Goal: Transaction & Acquisition: Book appointment/travel/reservation

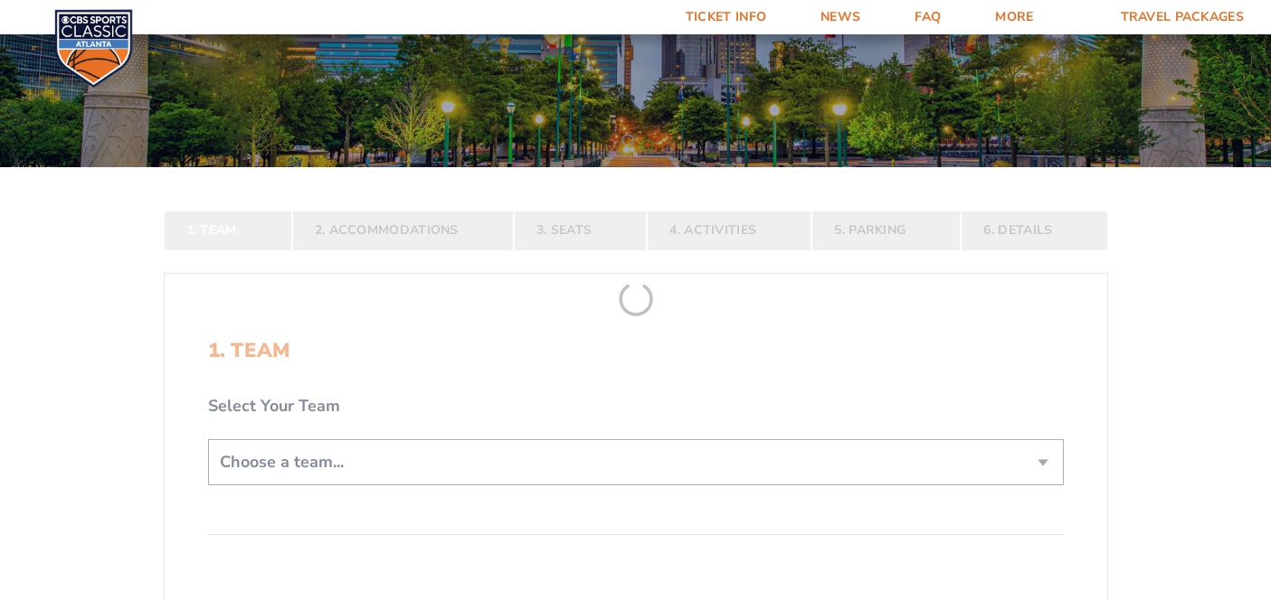
scroll to position [212, 0]
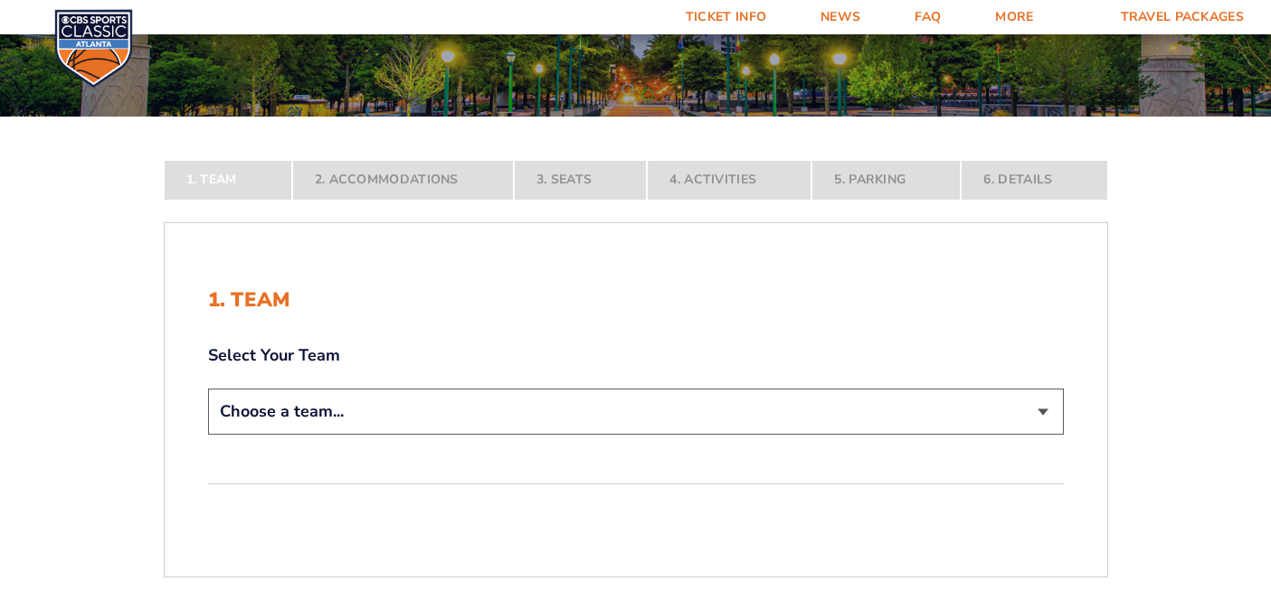
click at [717, 430] on select "Choose a team... [US_STATE] Wildcats [US_STATE] State Buckeyes [US_STATE] Tar H…" at bounding box center [636, 412] width 856 height 46
select select "12757"
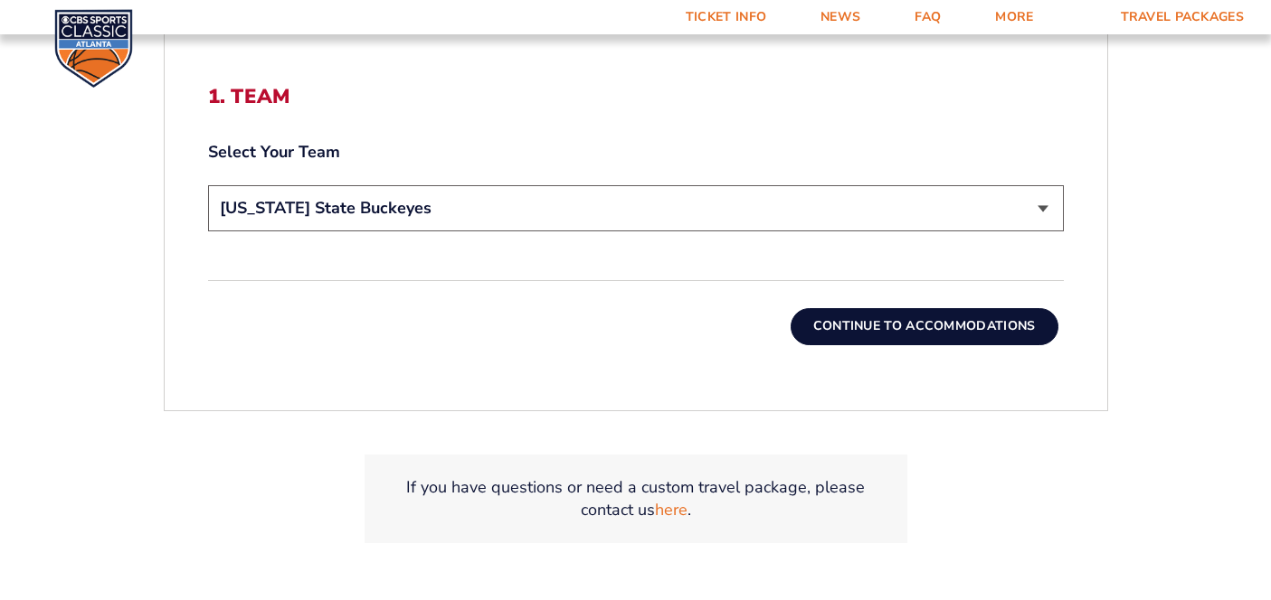
scroll to position [574, 0]
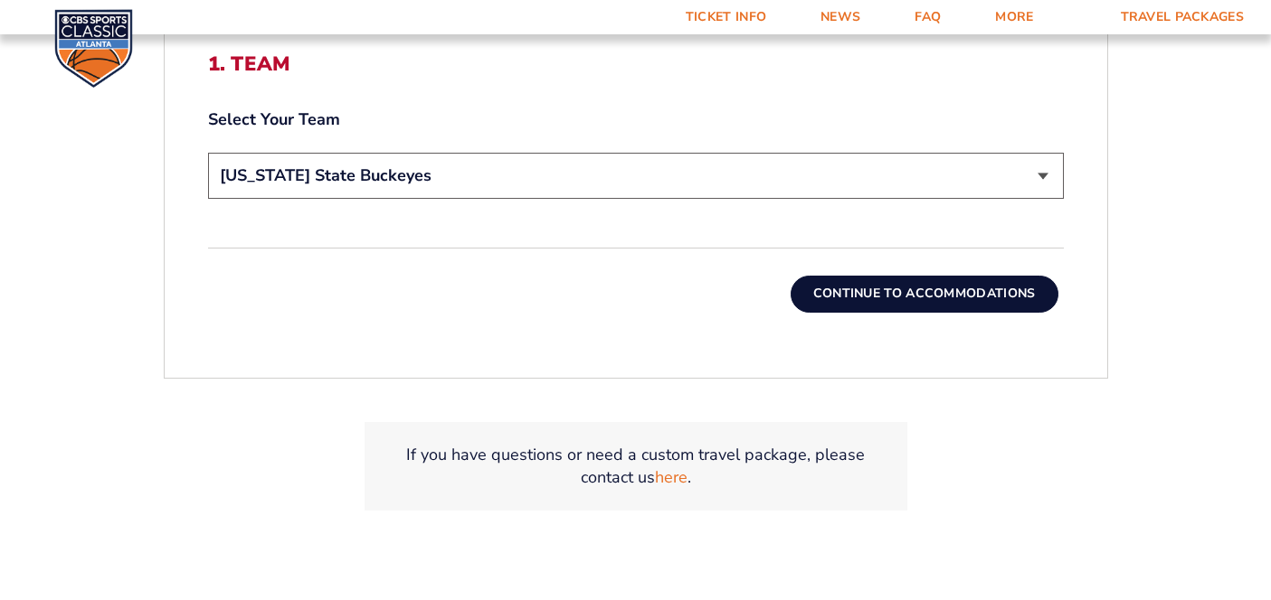
click at [892, 298] on button "Continue To Accommodations" at bounding box center [924, 294] width 268 height 36
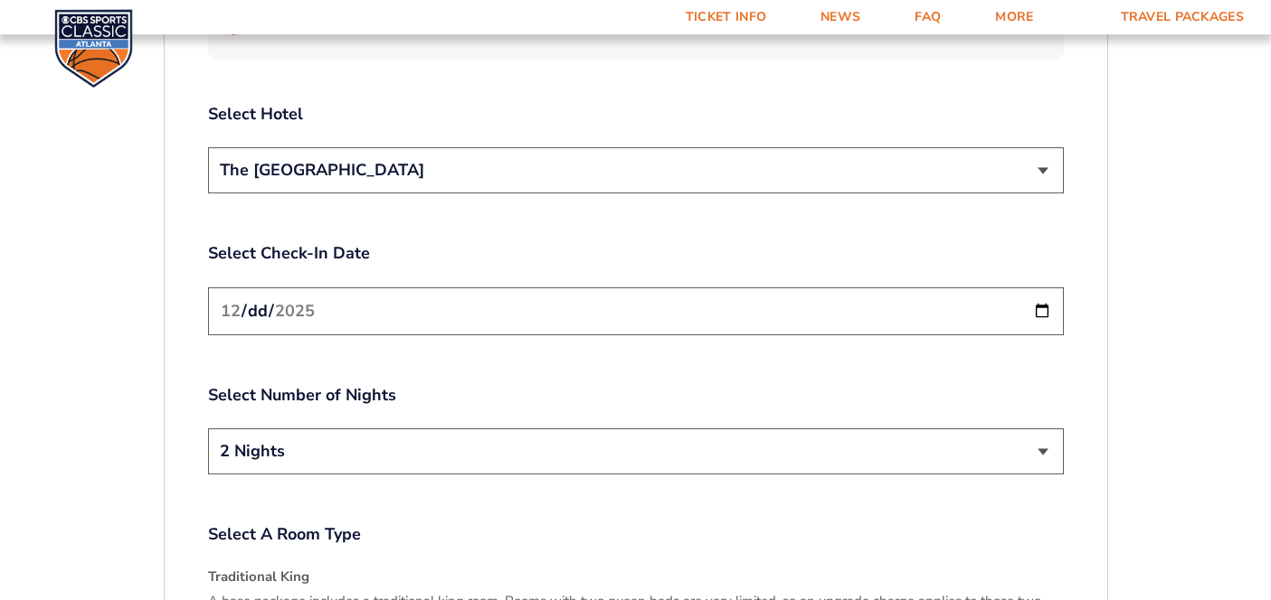
scroll to position [2161, 0]
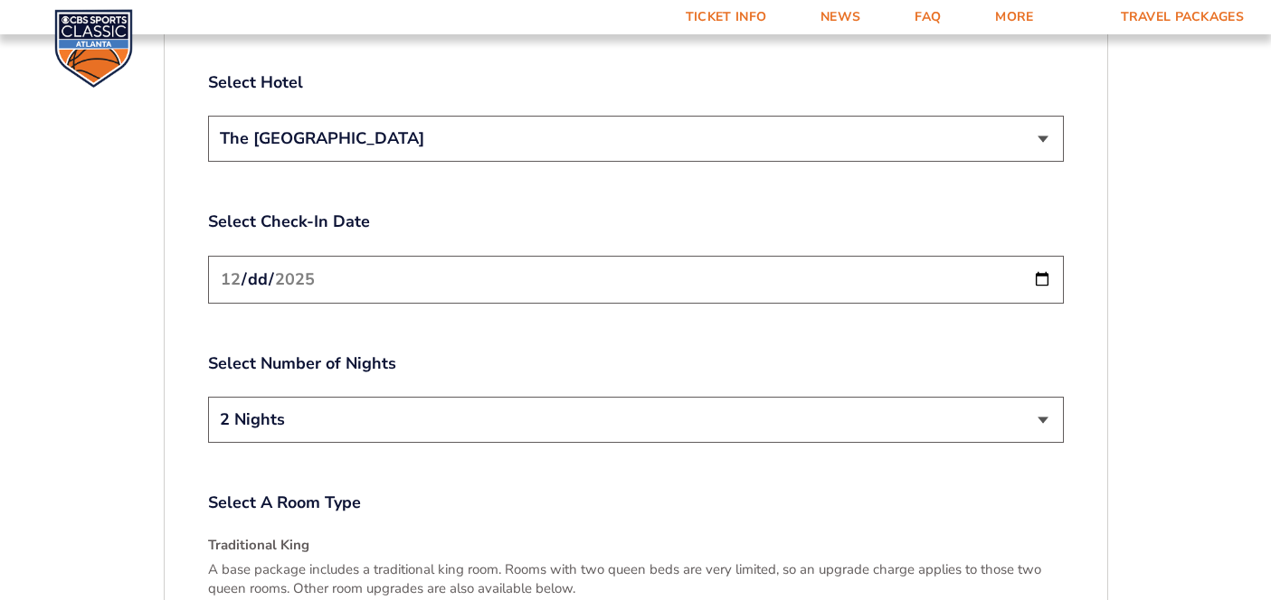
click at [1031, 256] on input "[DATE]" at bounding box center [636, 280] width 856 height 48
click at [90, 42] on img at bounding box center [93, 48] width 79 height 79
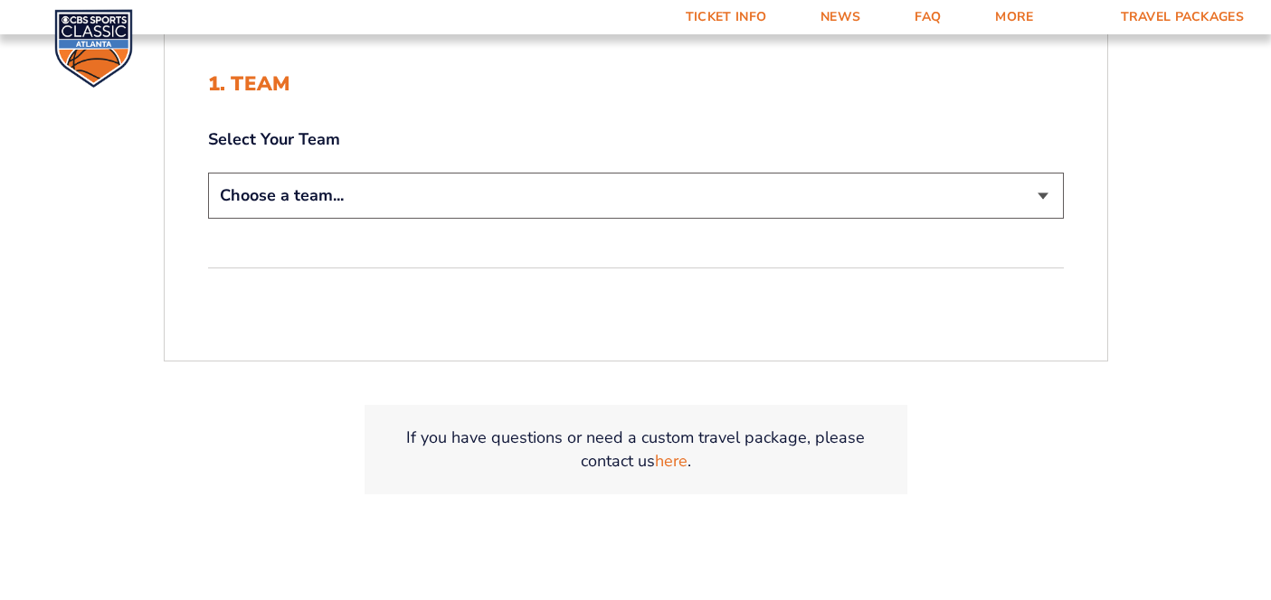
scroll to position [427, 0]
click at [718, 203] on select "Choose a team... [US_STATE] Wildcats [US_STATE] State Buckeyes [US_STATE] Tar H…" at bounding box center [636, 197] width 856 height 46
select select "12757"
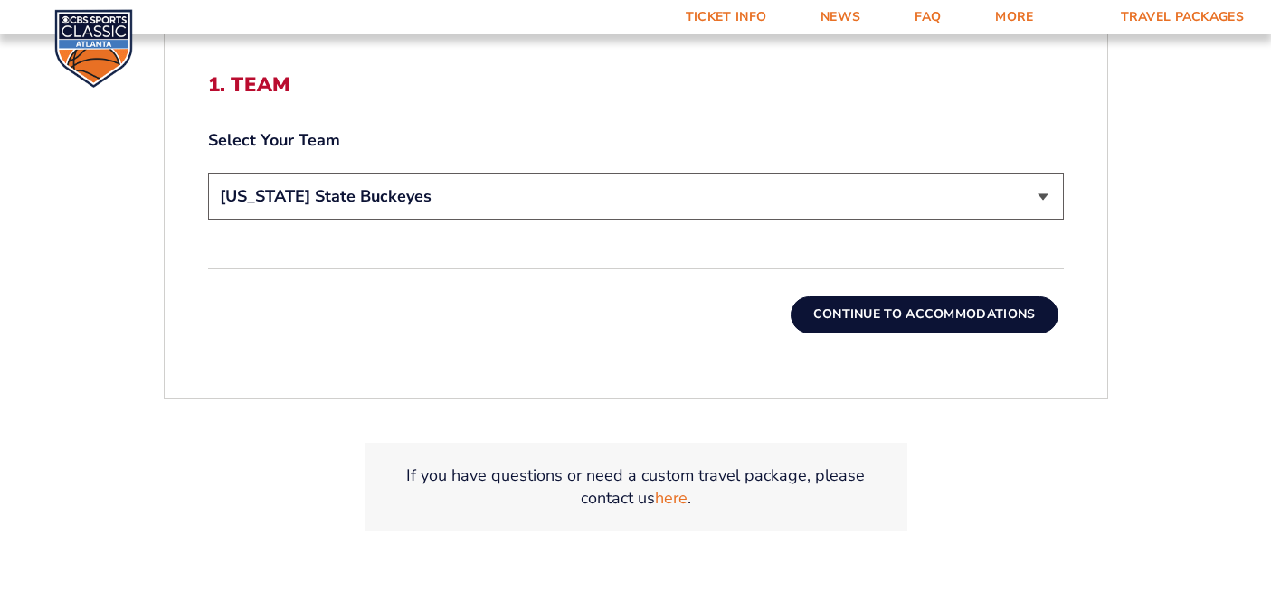
click at [874, 311] on button "Continue To Accommodations" at bounding box center [924, 315] width 268 height 36
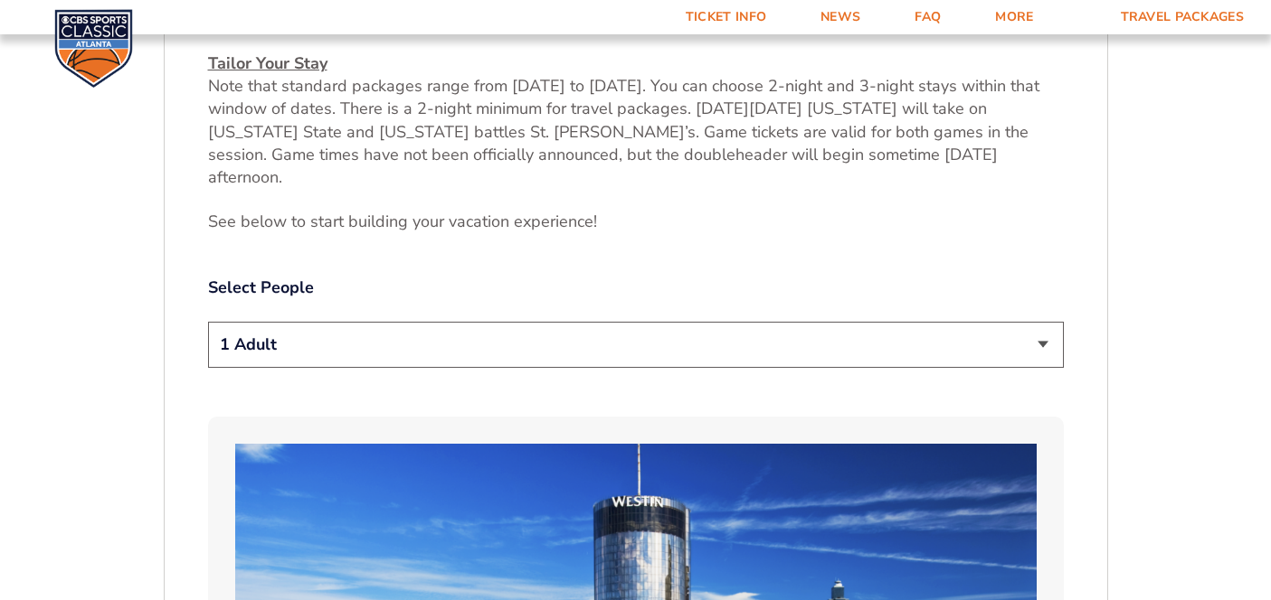
scroll to position [813, 0]
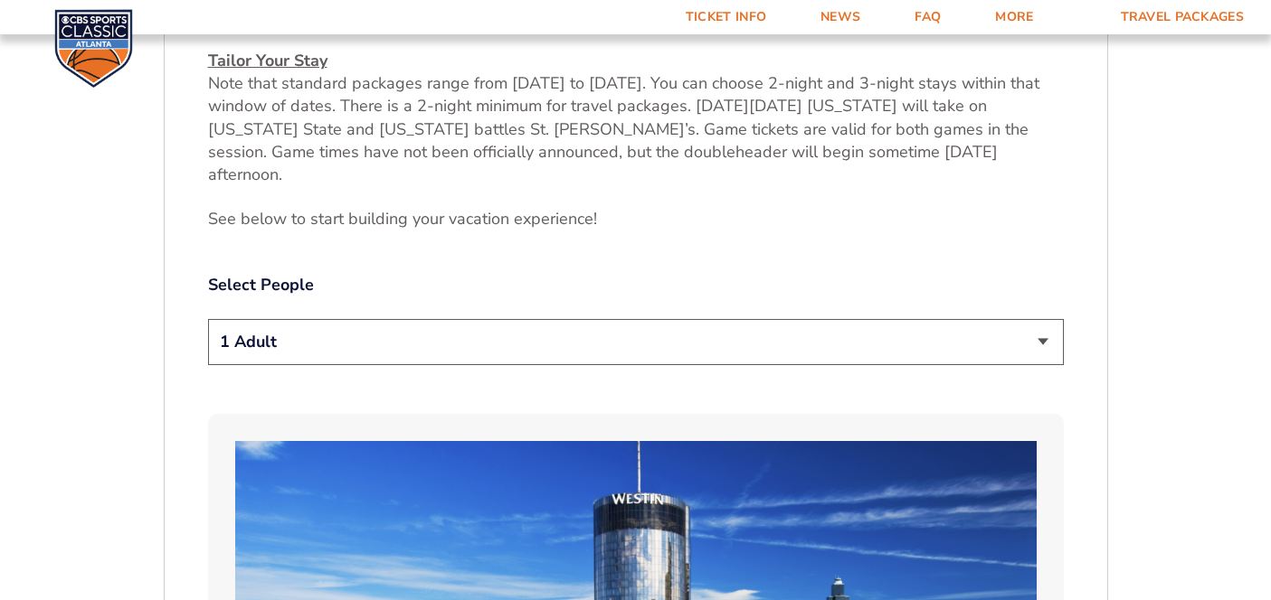
click at [874, 319] on select "1 Adult 2 Adults 3 Adults 4 Adults 2 Adults + 1 Child 2 Adults + 2 Children 2 A…" at bounding box center [636, 342] width 856 height 46
select select "3 Adults"
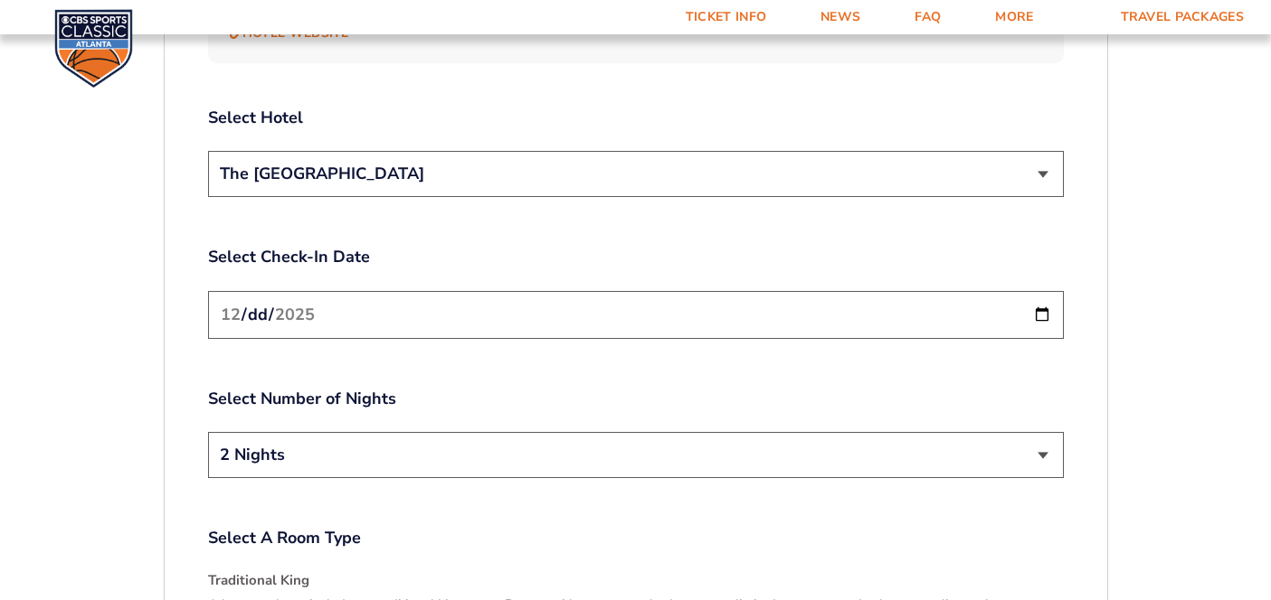
scroll to position [2161, 0]
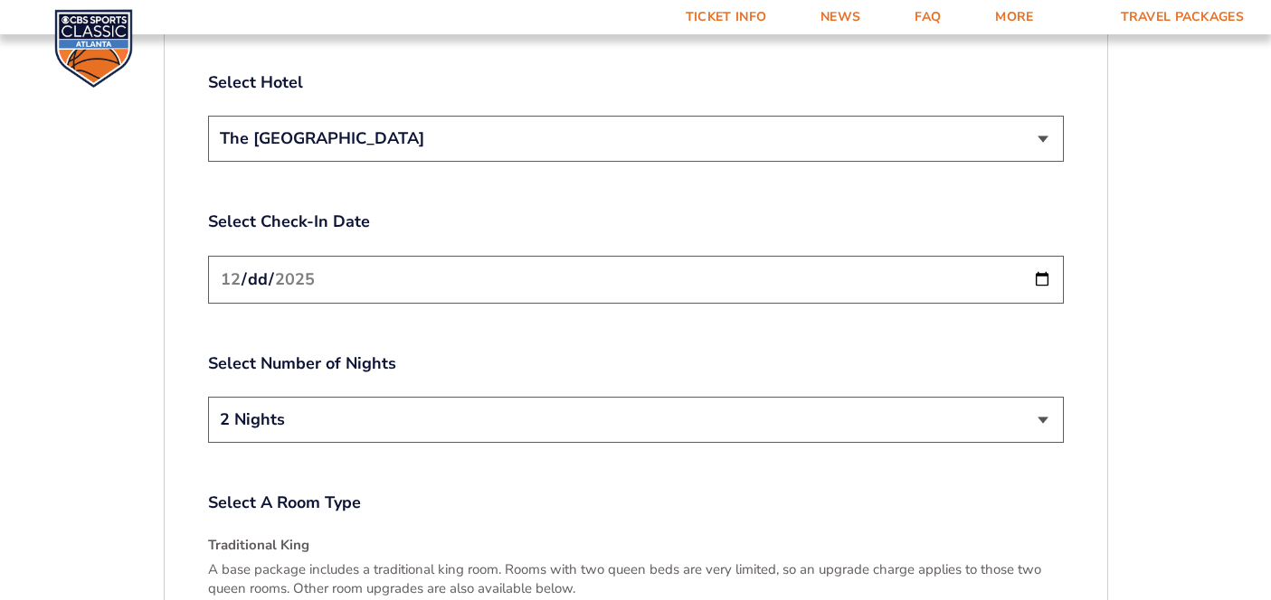
click at [792, 397] on select "2 Nights 3 Nights" at bounding box center [636, 420] width 856 height 46
select select "3 Nights"
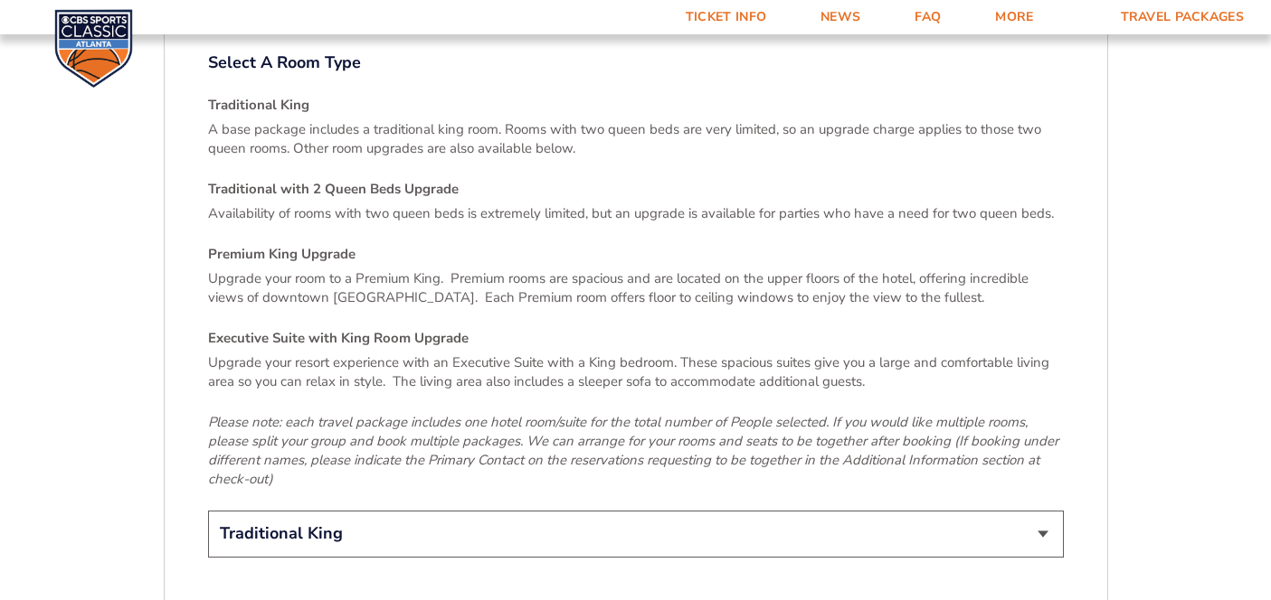
scroll to position [2793, 0]
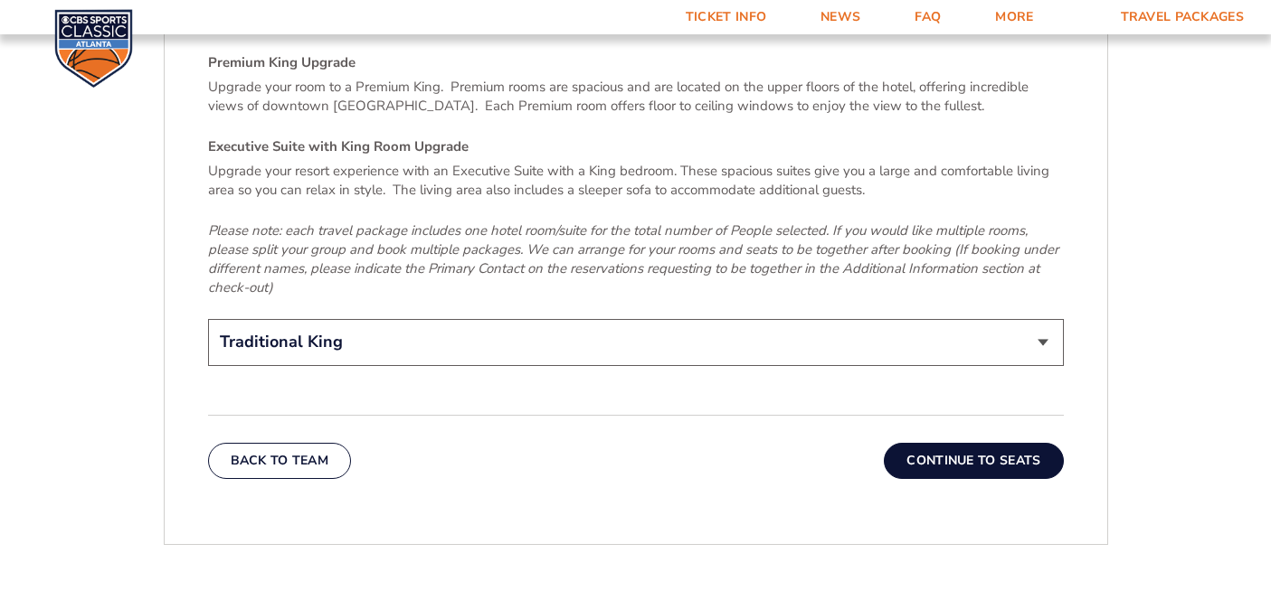
click at [742, 319] on select "Traditional King Traditional with 2 Queen Beds Upgrade (+$45 per night) Premium…" at bounding box center [636, 342] width 856 height 46
select select "Traditional with 2 Queen Beds Upgrade"
click at [917, 443] on button "Continue To Seats" at bounding box center [973, 461] width 179 height 36
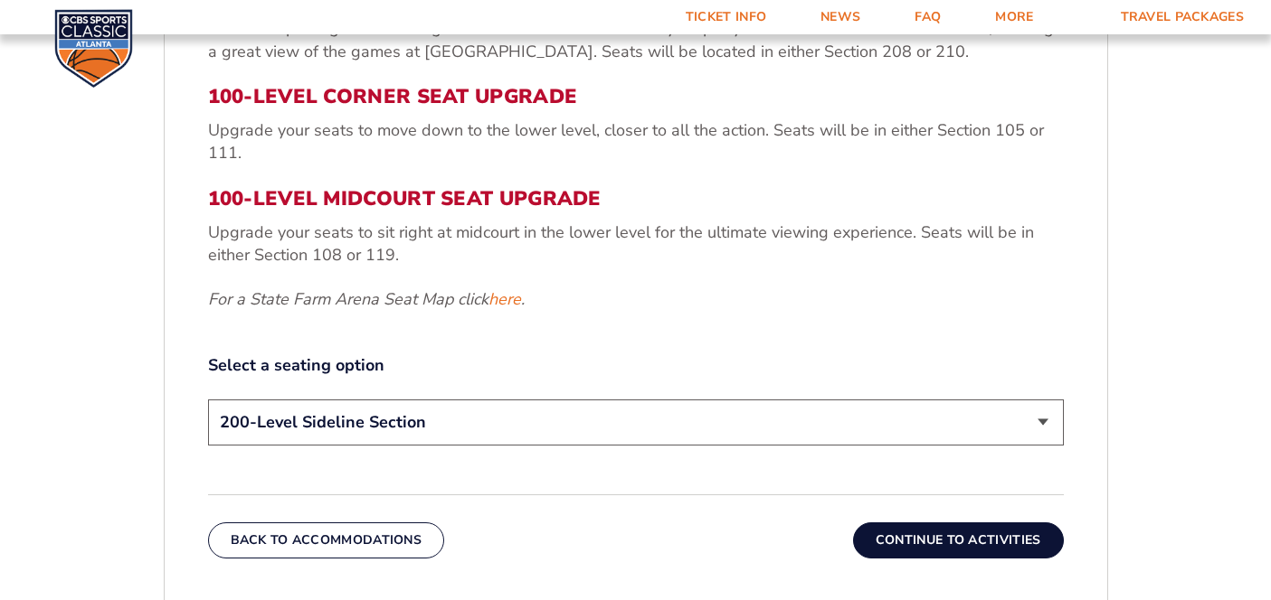
scroll to position [698, 0]
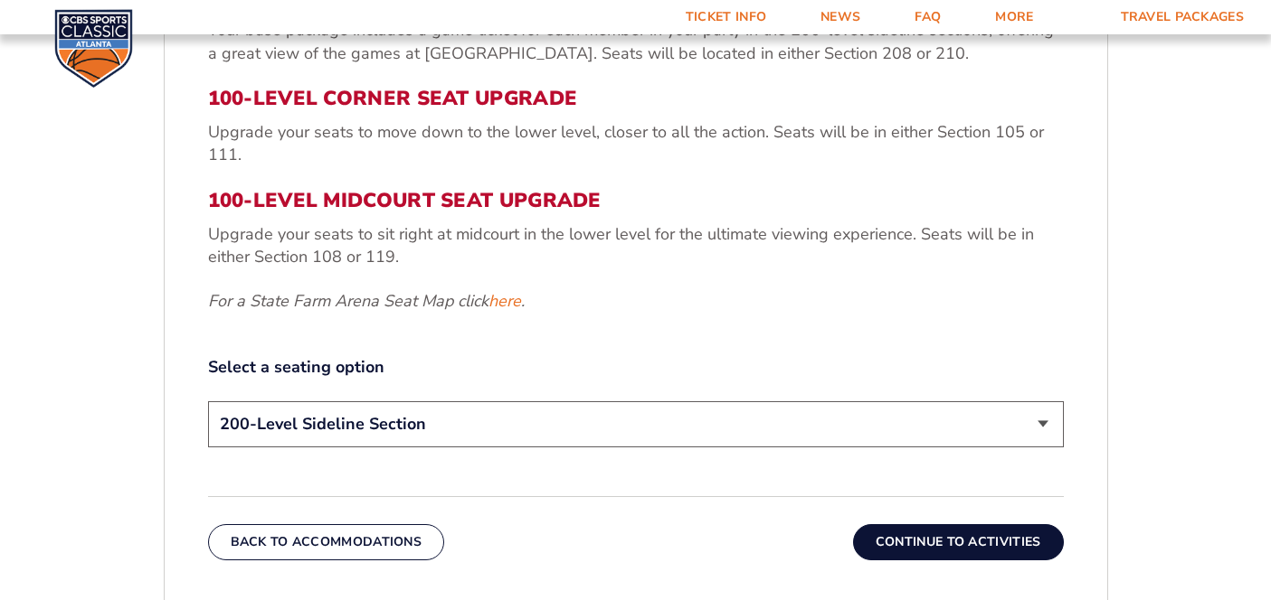
click at [915, 418] on select "200-Level Sideline Section 100-Level Corner Seat Upgrade (+$120 per person) 100…" at bounding box center [636, 425] width 856 height 46
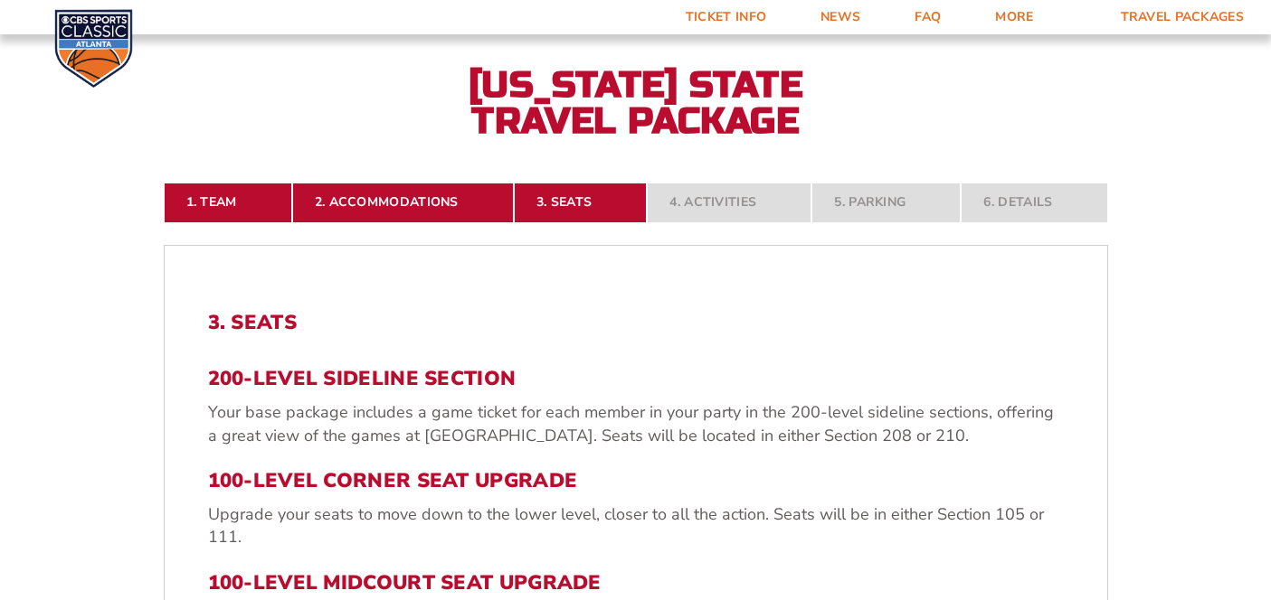
scroll to position [533, 0]
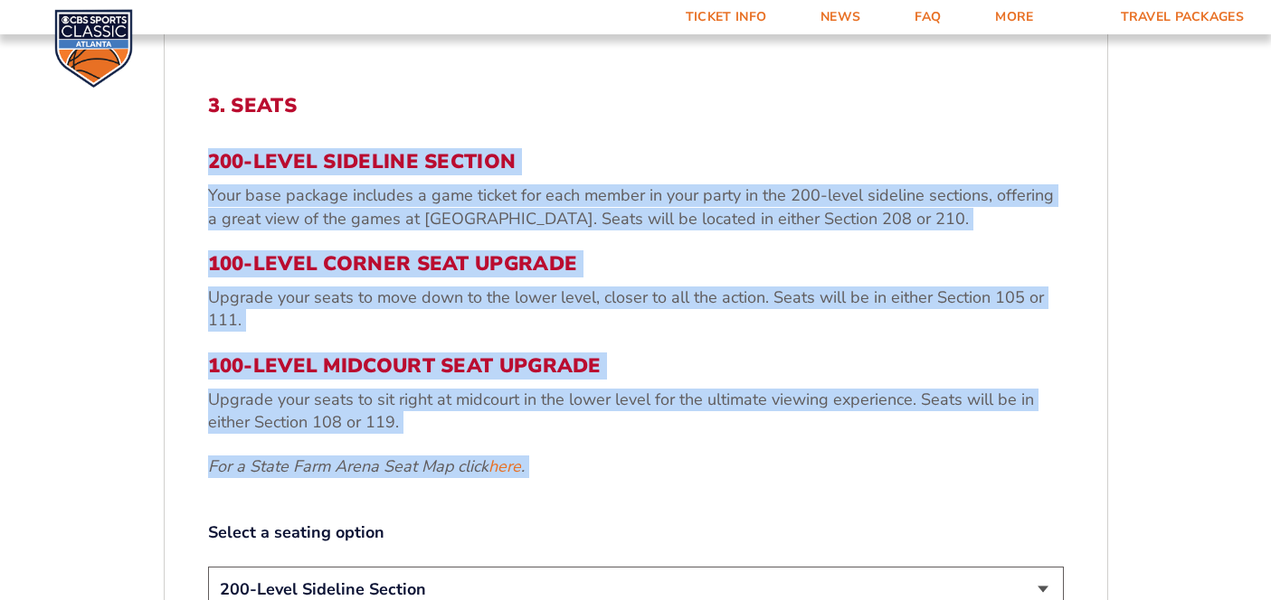
drag, startPoint x: 581, startPoint y: 319, endPoint x: 202, endPoint y: 165, distance: 410.1
click at [202, 165] on div "3. Seats 200-Level Sideline Section Your base package includes a game ticket fo…" at bounding box center [636, 410] width 942 height 719
copy div "200-Level Sideline Section Your base package includes a game ticket for each me…"
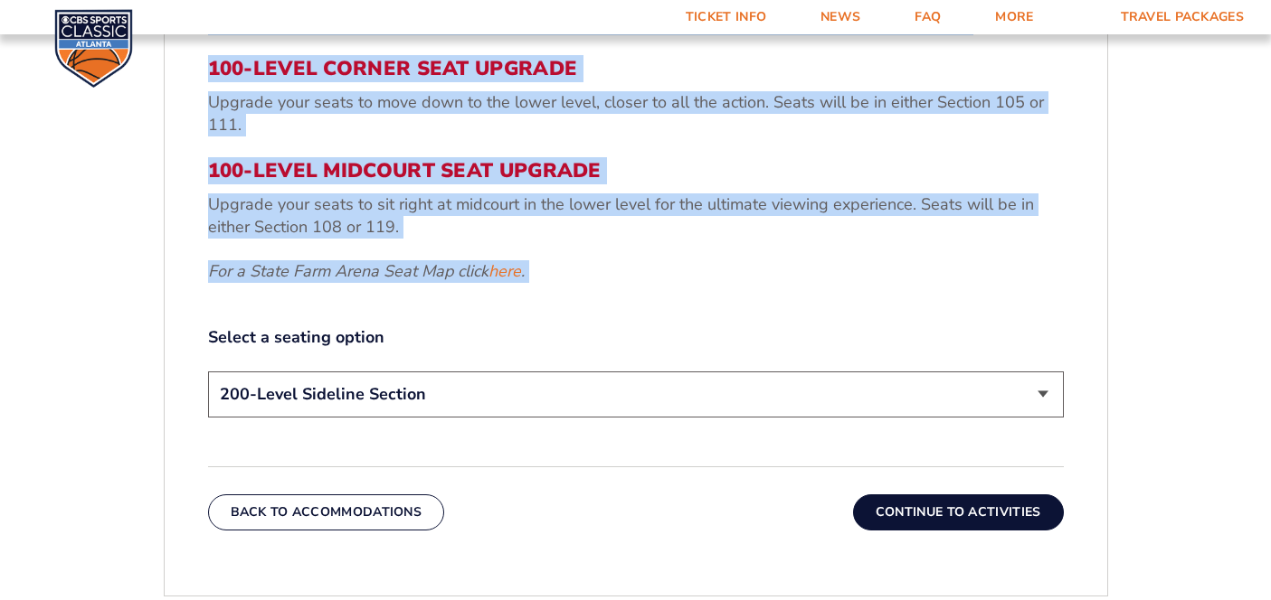
scroll to position [726, 0]
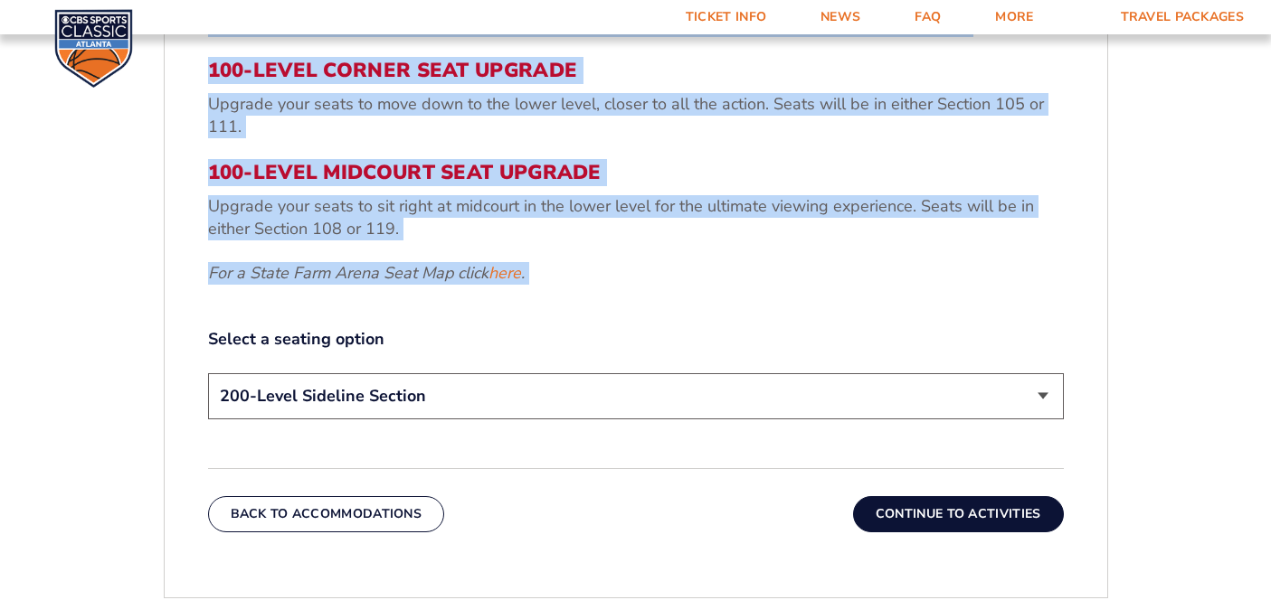
click at [780, 402] on select "200-Level Sideline Section 100-Level Corner Seat Upgrade (+$120 per person) 100…" at bounding box center [636, 396] width 856 height 46
select select "100-Level Midcourt Seat Upgrade"
click at [900, 515] on button "Continue To Activities" at bounding box center [958, 514] width 211 height 36
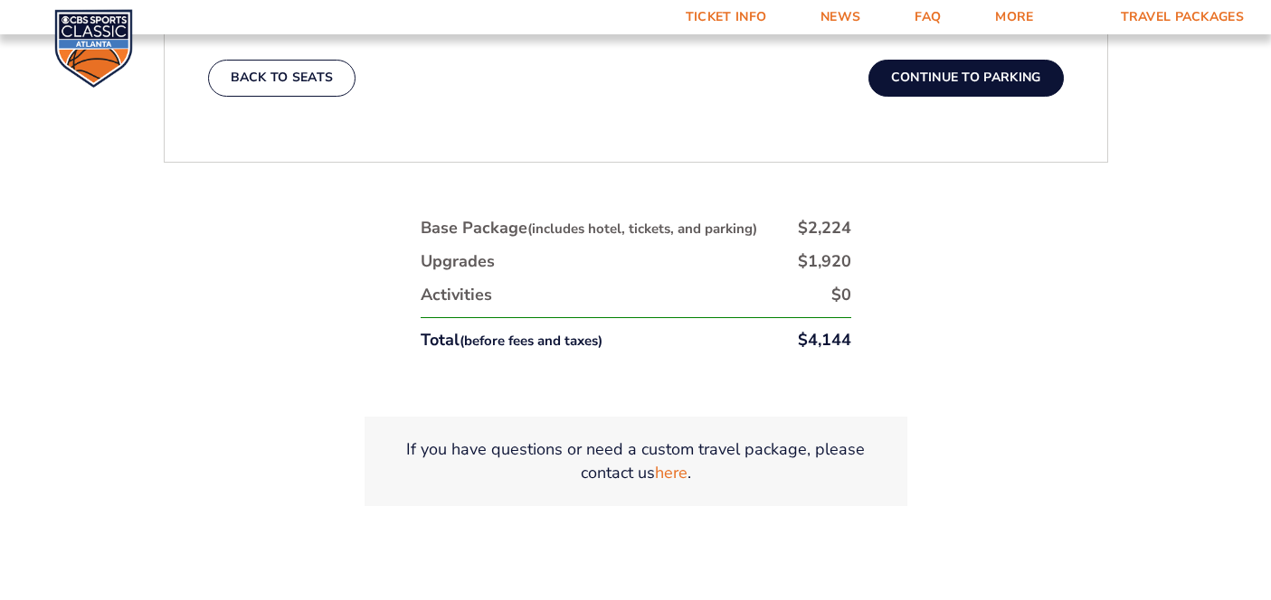
scroll to position [943, 0]
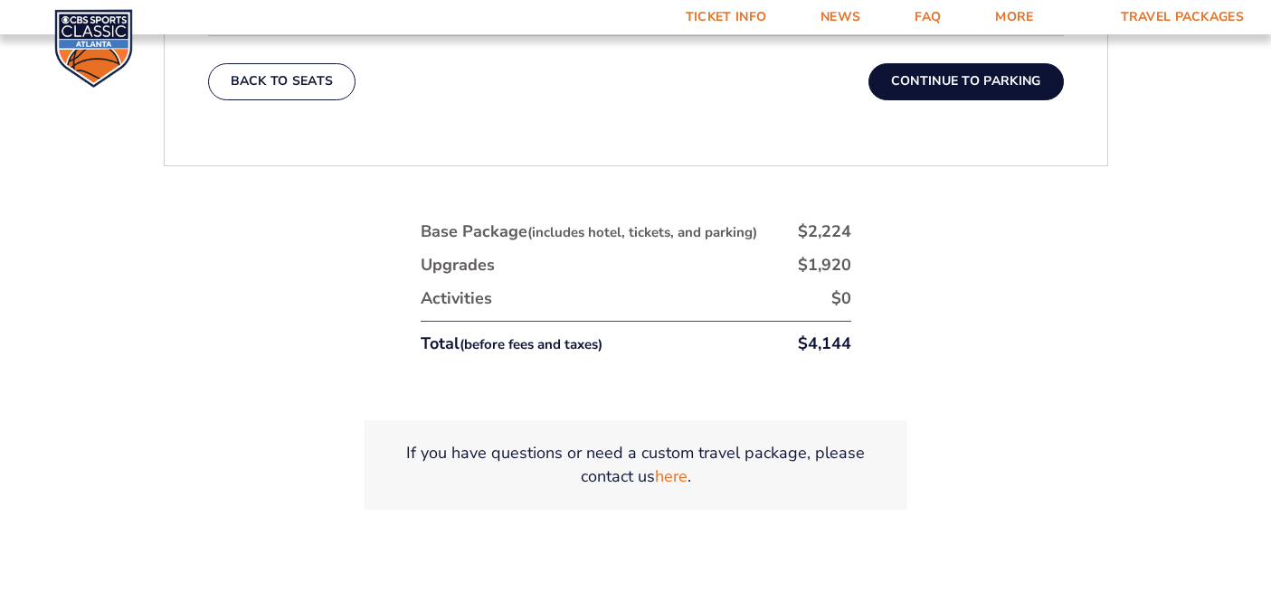
click at [77, 43] on img at bounding box center [93, 48] width 79 height 79
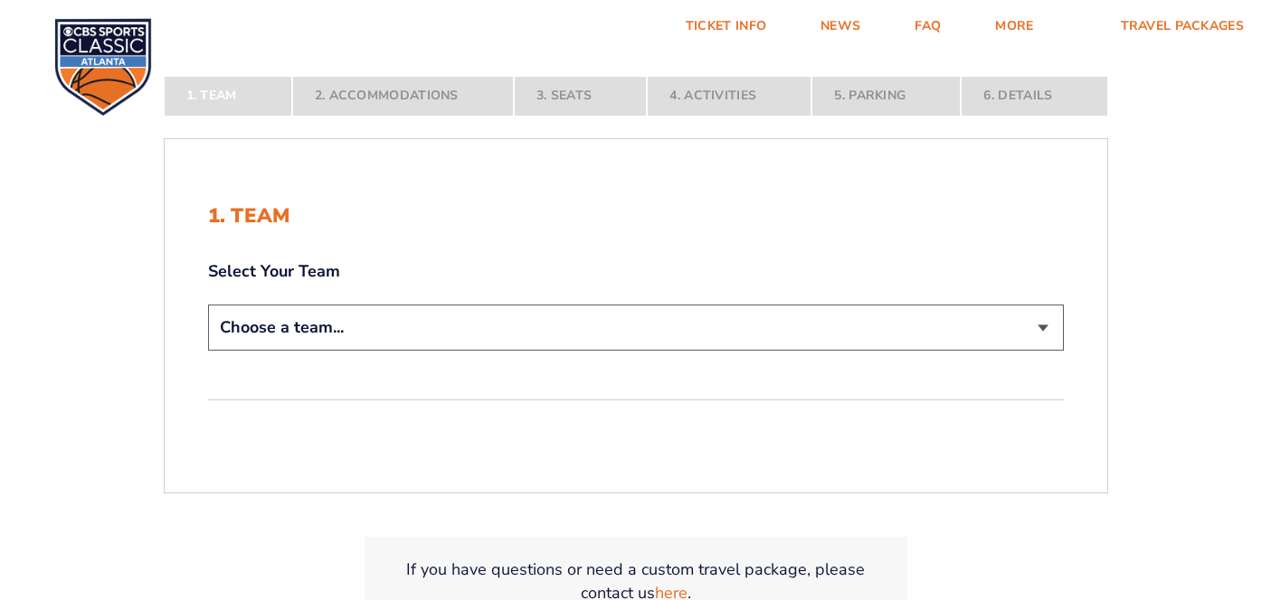
scroll to position [297, 0]
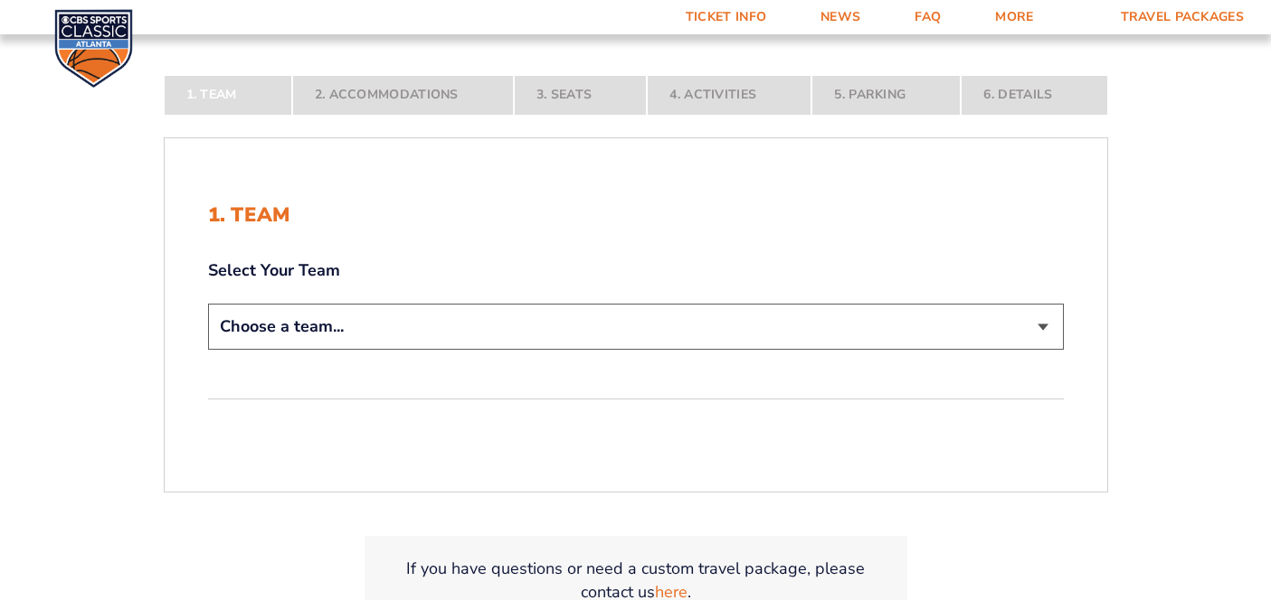
click at [650, 334] on select "Choose a team... [US_STATE] Wildcats [US_STATE] State Buckeyes [US_STATE] Tar H…" at bounding box center [636, 327] width 856 height 46
select select "12956"
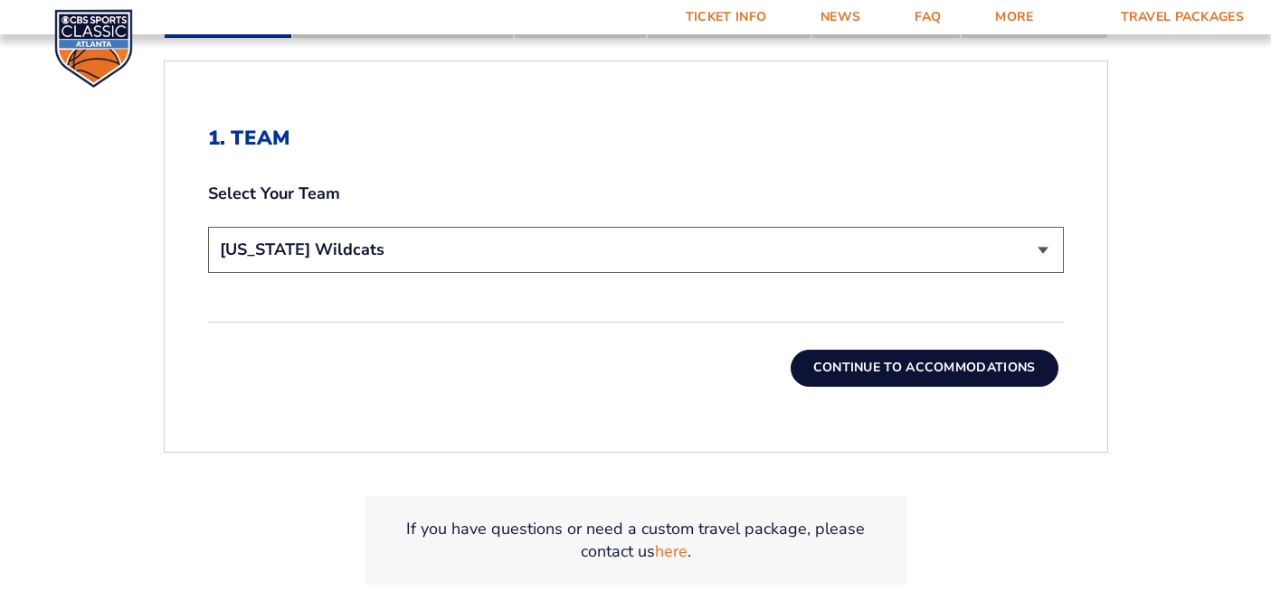
click at [846, 360] on button "Continue To Accommodations" at bounding box center [924, 368] width 268 height 36
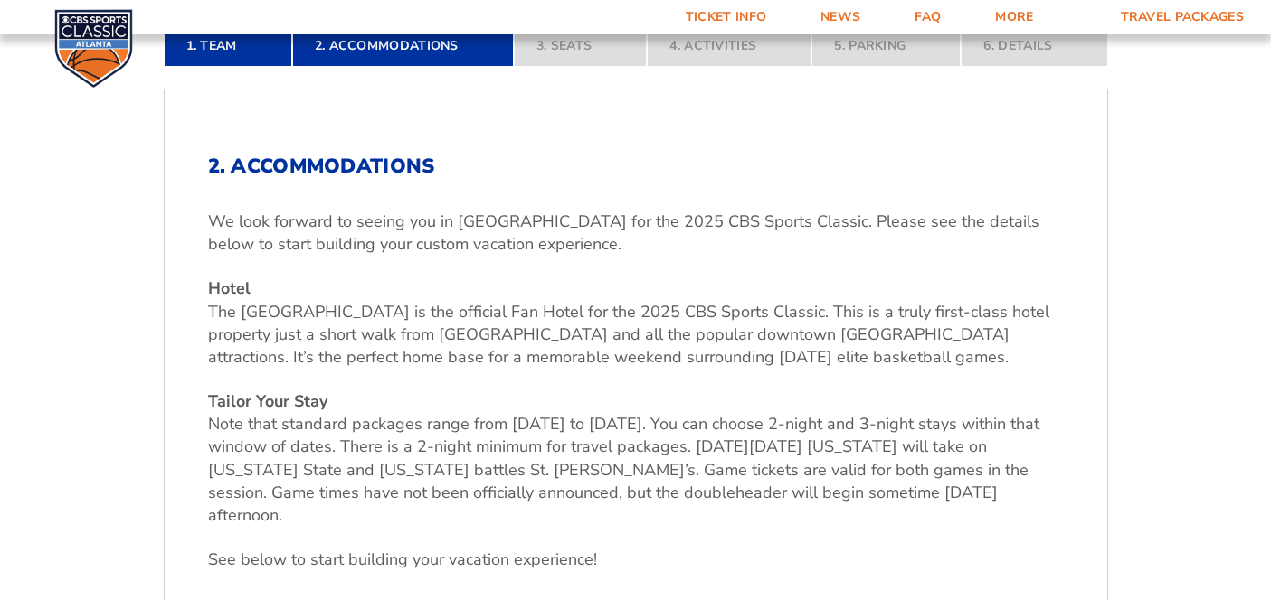
scroll to position [725, 0]
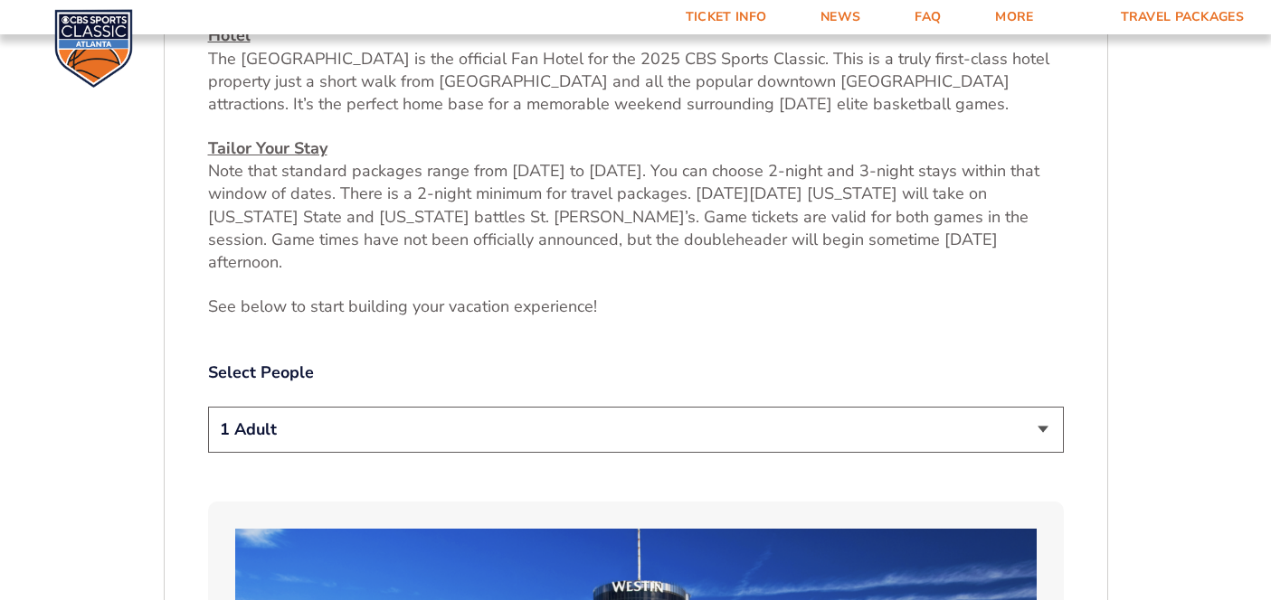
click at [528, 420] on select "1 Adult 2 Adults 3 Adults 4 Adults 2 Adults + 1 Child 2 Adults + 2 Children 2 A…" at bounding box center [636, 430] width 856 height 46
select select "2 Adults"
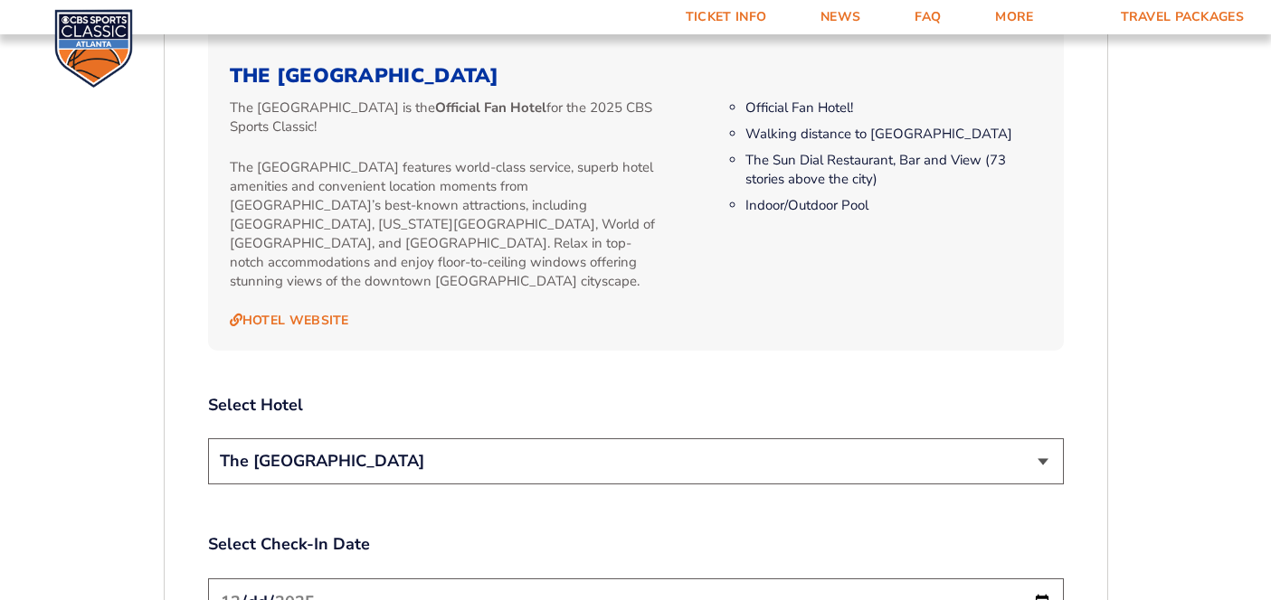
scroll to position [1840, 0]
click at [511, 437] on select "The [GEOGRAPHIC_DATA]" at bounding box center [636, 460] width 856 height 46
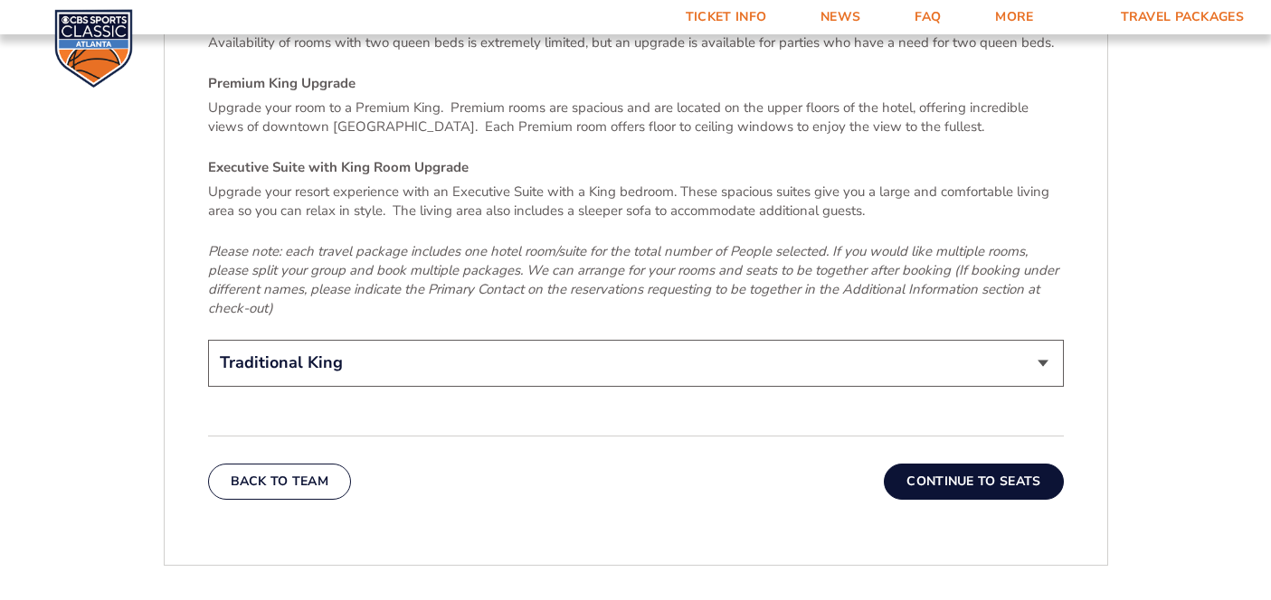
click at [983, 464] on button "Continue To Seats" at bounding box center [973, 482] width 179 height 36
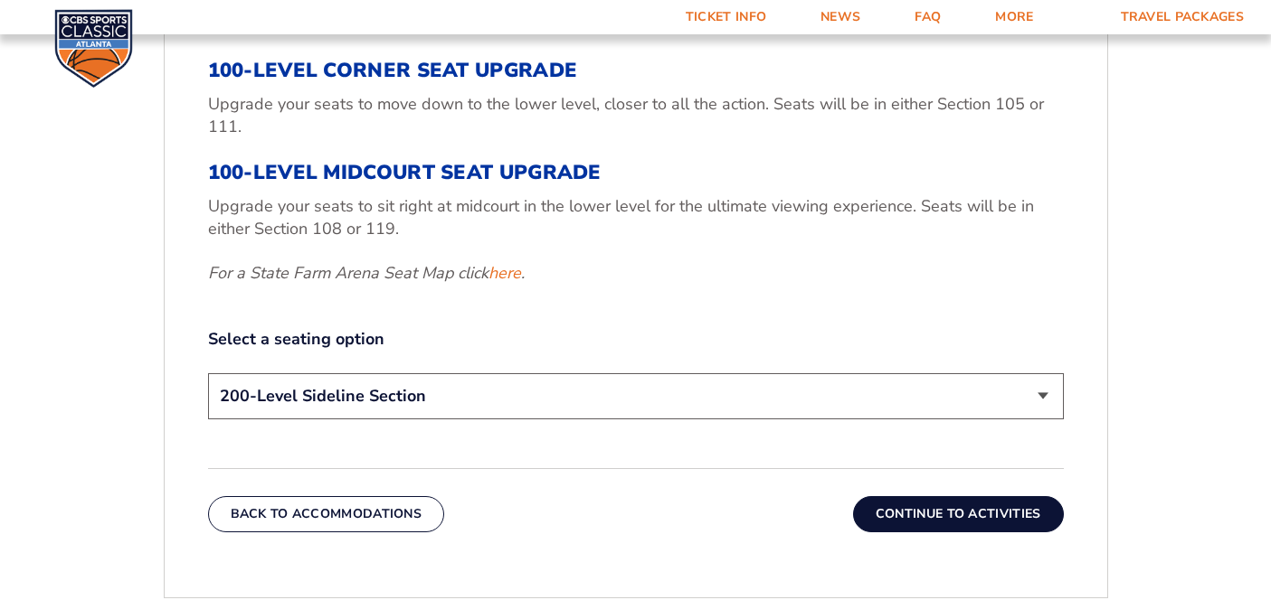
scroll to position [767, 0]
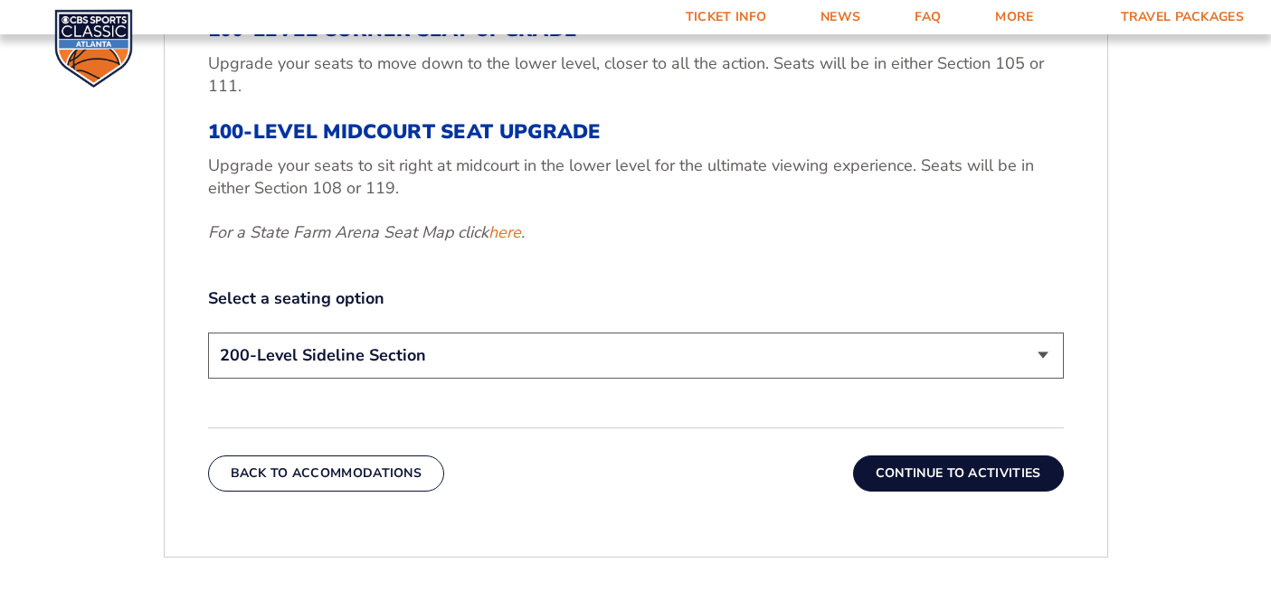
click at [964, 359] on select "200-Level Sideline Section 100-Level Corner Seat Upgrade (+$120 per person) 100…" at bounding box center [636, 356] width 856 height 46
select select "100-Level Midcourt Seat Upgrade"
click at [525, 355] on select "200-Level Sideline Section 100-Level Corner Seat Upgrade (+$120 per person) 100…" at bounding box center [636, 356] width 856 height 46
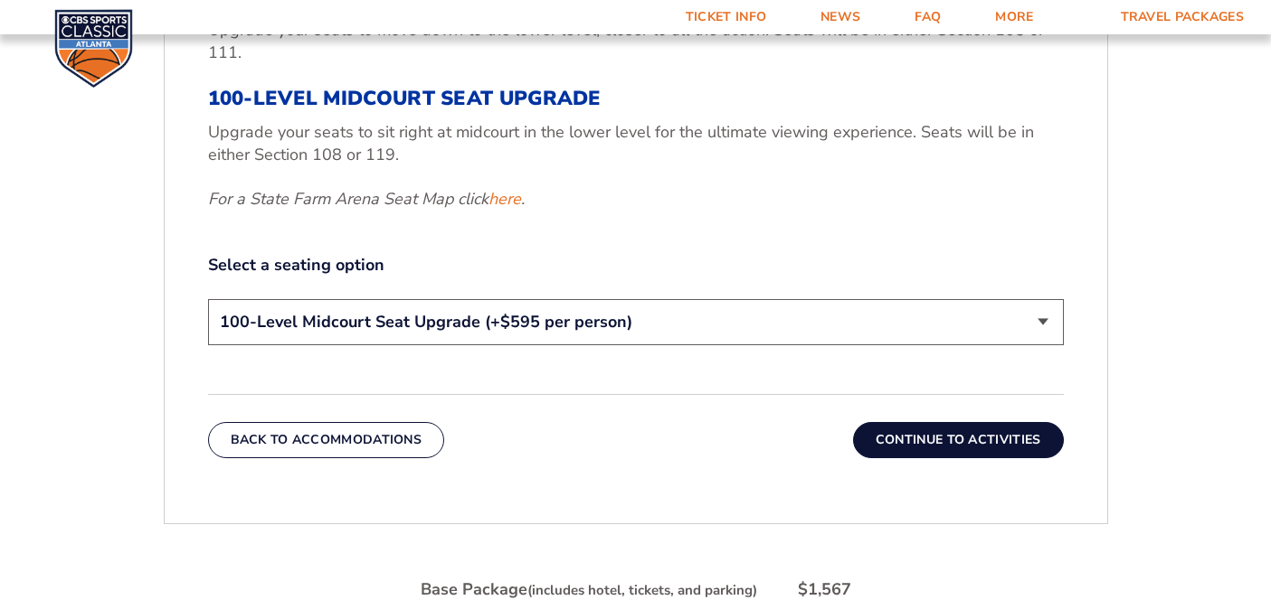
scroll to position [815, 0]
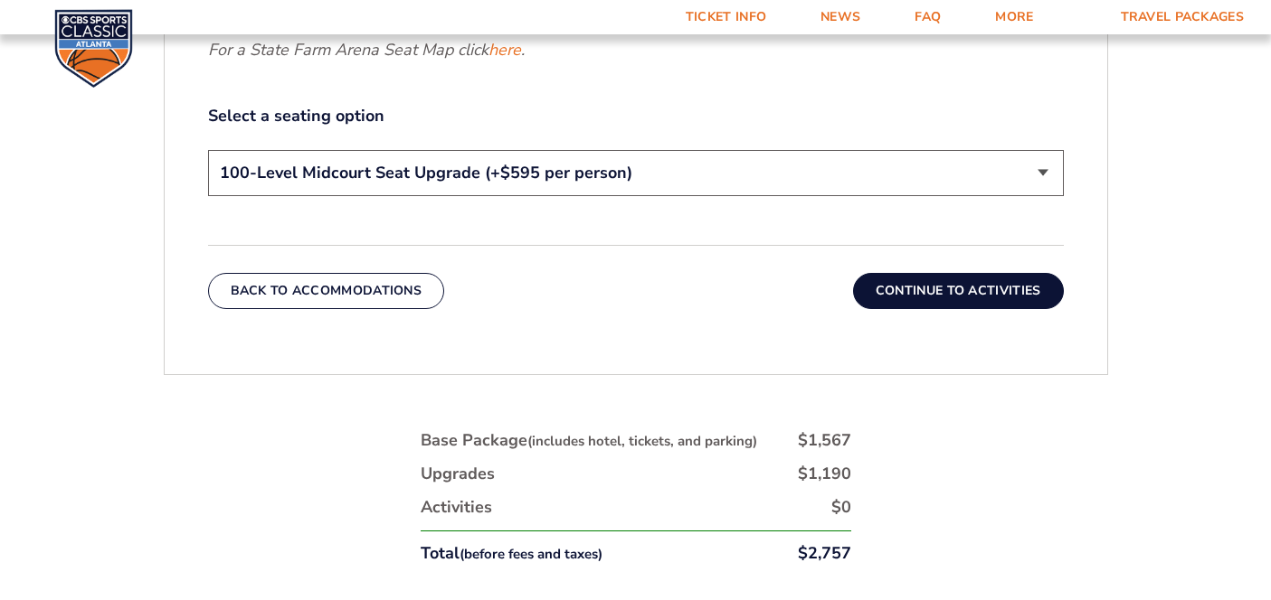
click at [916, 294] on button "Continue To Activities" at bounding box center [958, 291] width 211 height 36
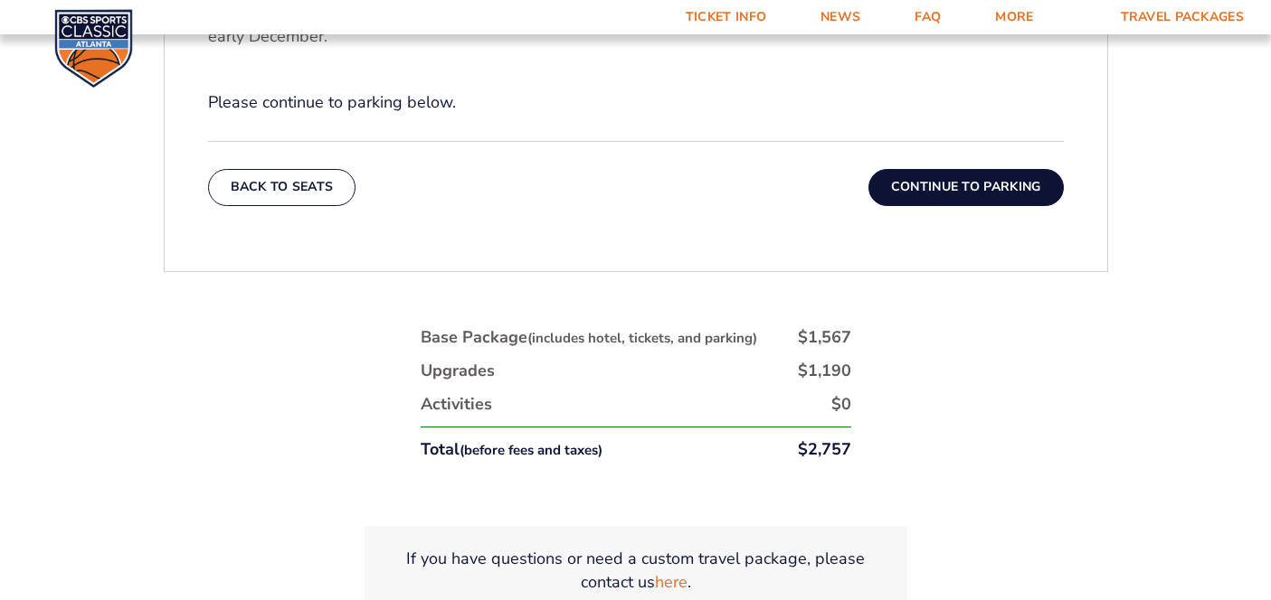
scroll to position [838, 0]
click at [962, 179] on button "Continue To Parking" at bounding box center [965, 186] width 195 height 36
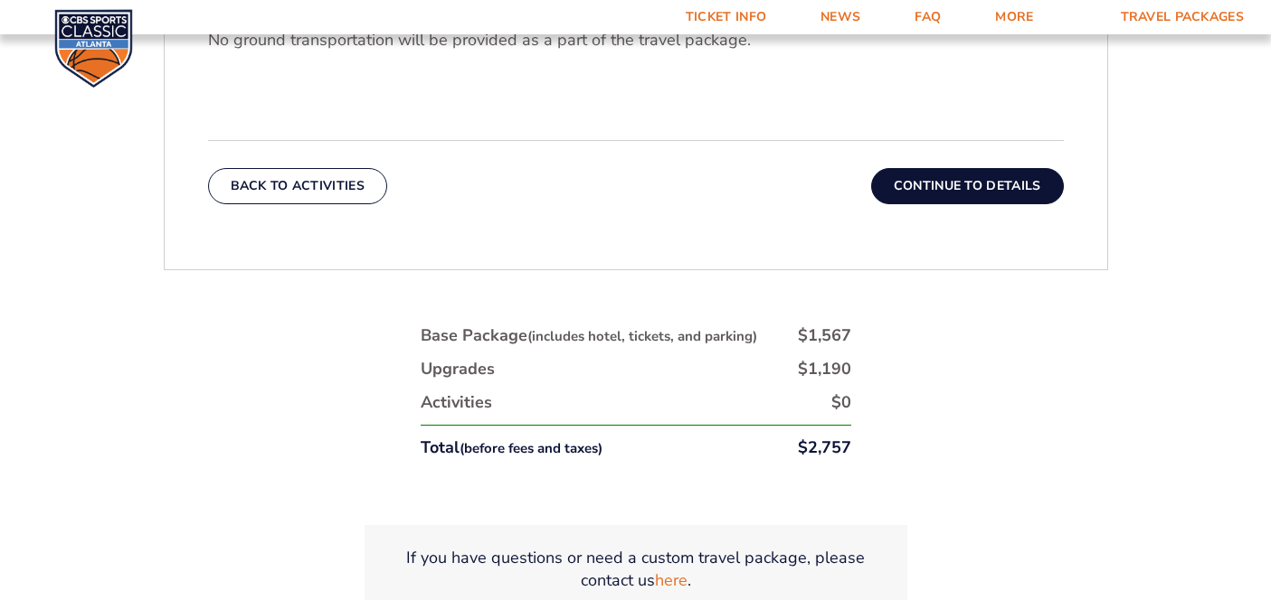
scroll to position [722, 0]
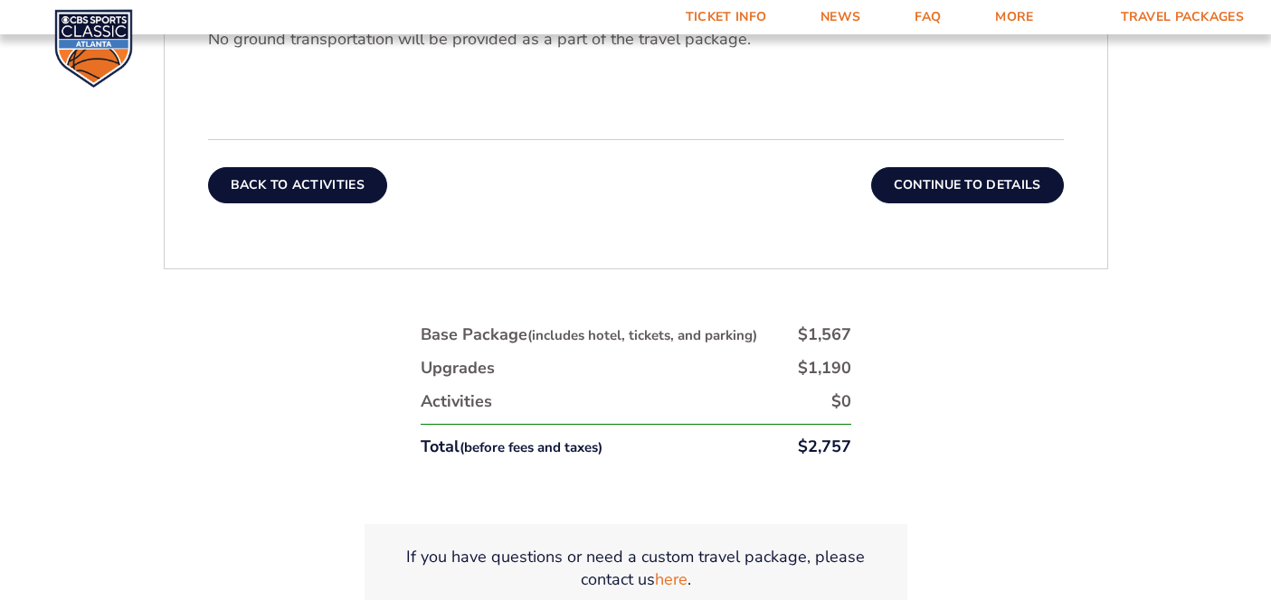
click at [318, 174] on button "Back To Activities" at bounding box center [297, 185] width 179 height 36
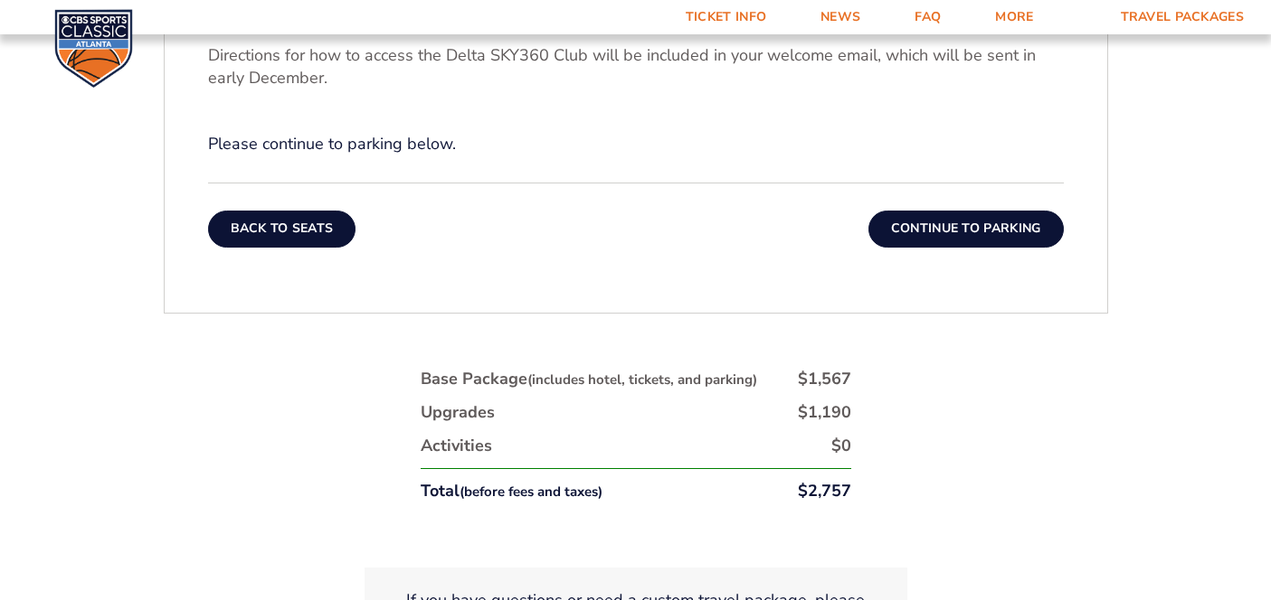
click at [303, 228] on button "Back To Seats" at bounding box center [282, 229] width 148 height 36
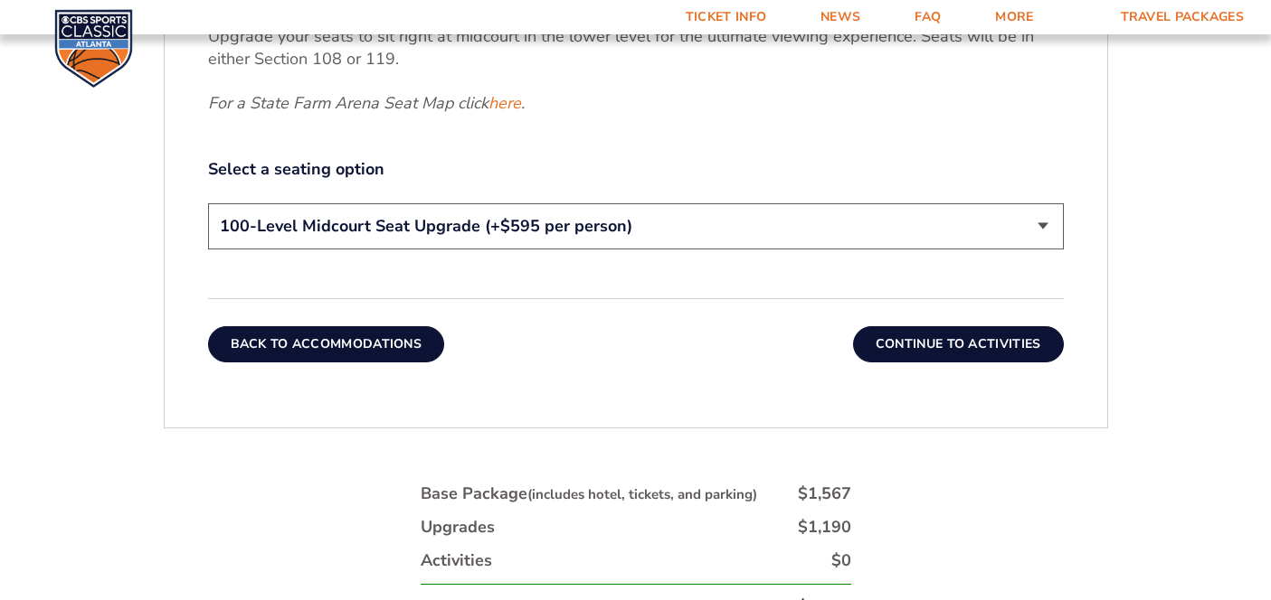
click at [328, 346] on button "Back To Accommodations" at bounding box center [326, 344] width 237 height 36
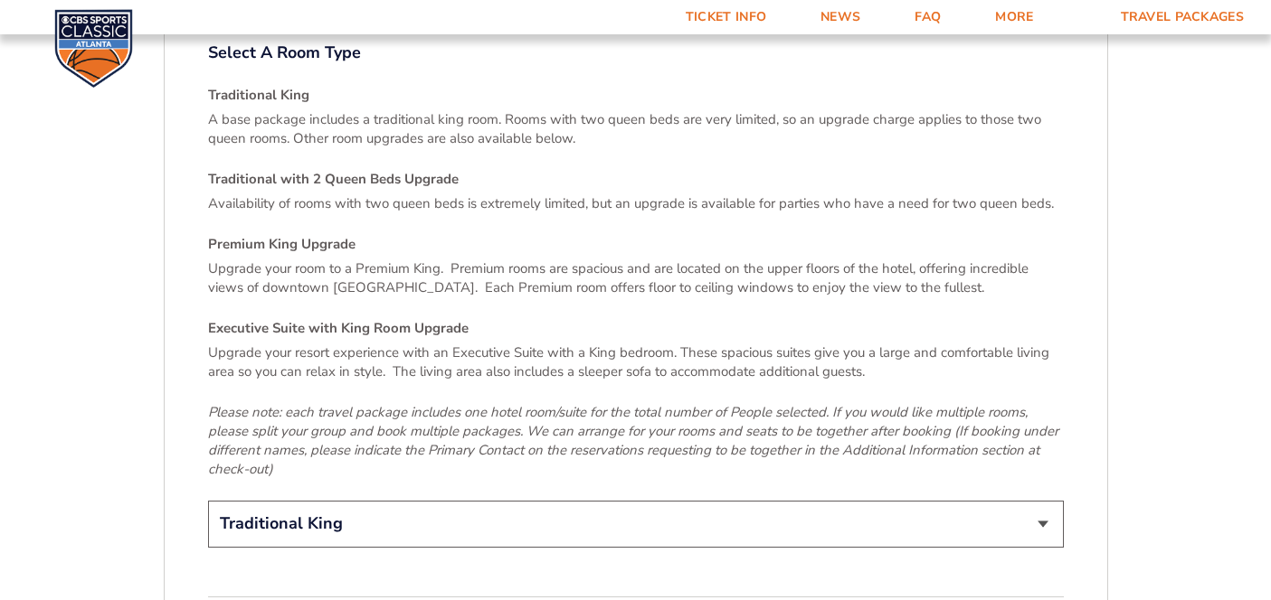
scroll to position [2633, 0]
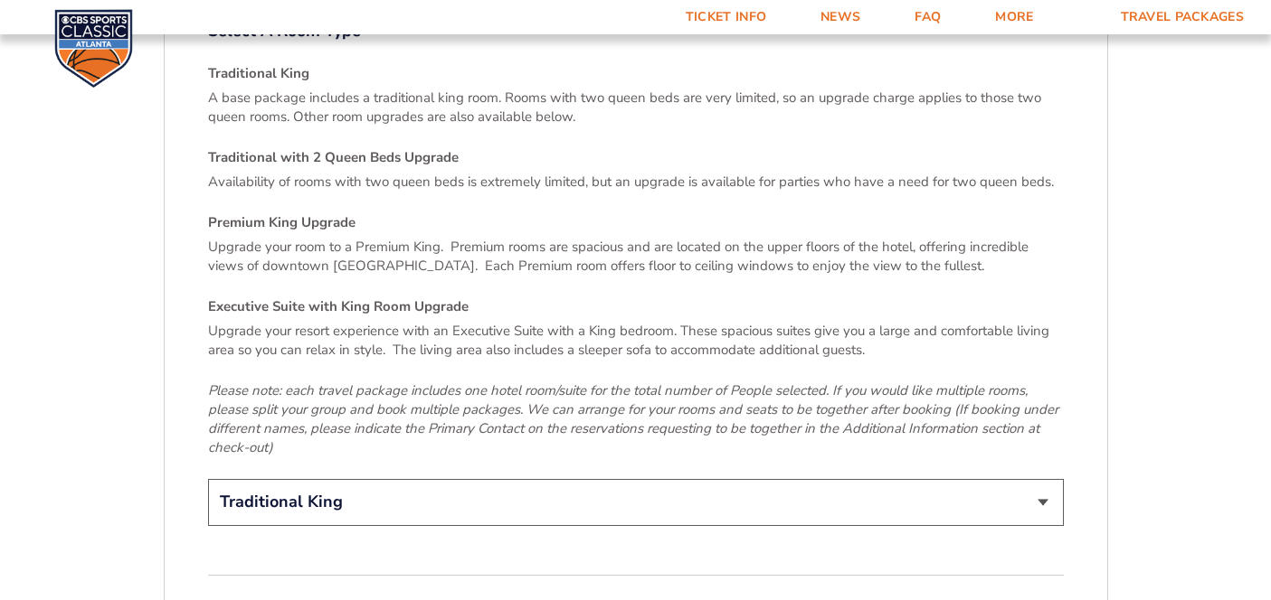
click at [355, 479] on select "Traditional King Traditional with 2 Queen Beds Upgrade (+$45 per night) Premium…" at bounding box center [636, 502] width 856 height 46
select select "Traditional with 2 Queen Beds Upgrade"
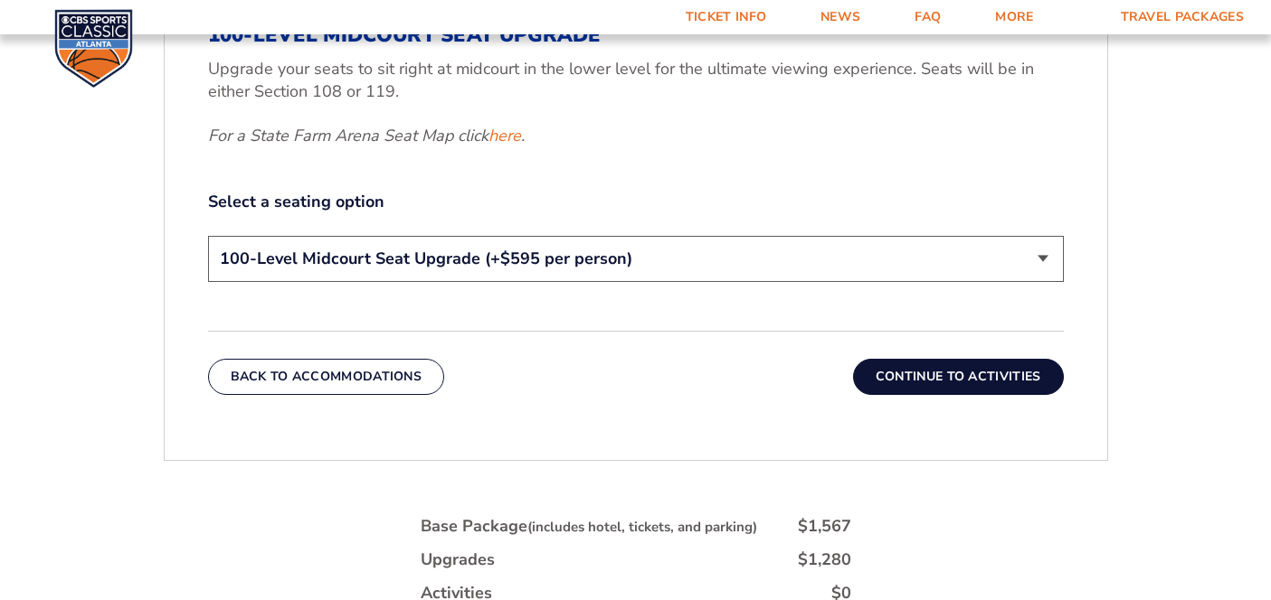
scroll to position [1004, 0]
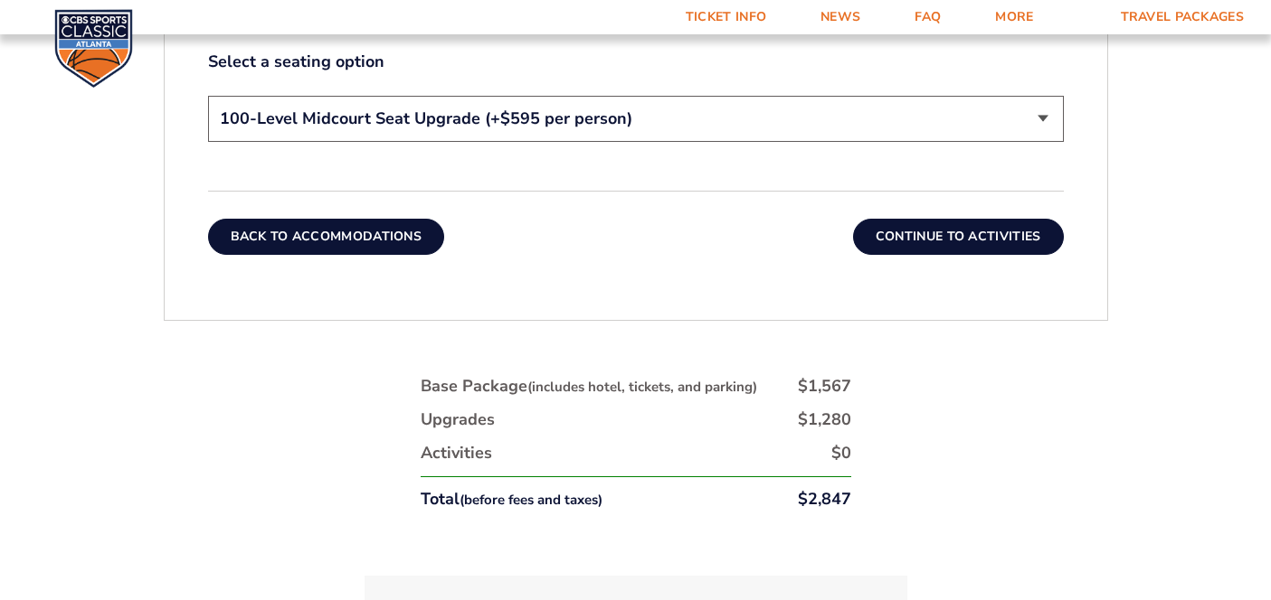
click at [397, 227] on button "Back To Accommodations" at bounding box center [326, 237] width 237 height 36
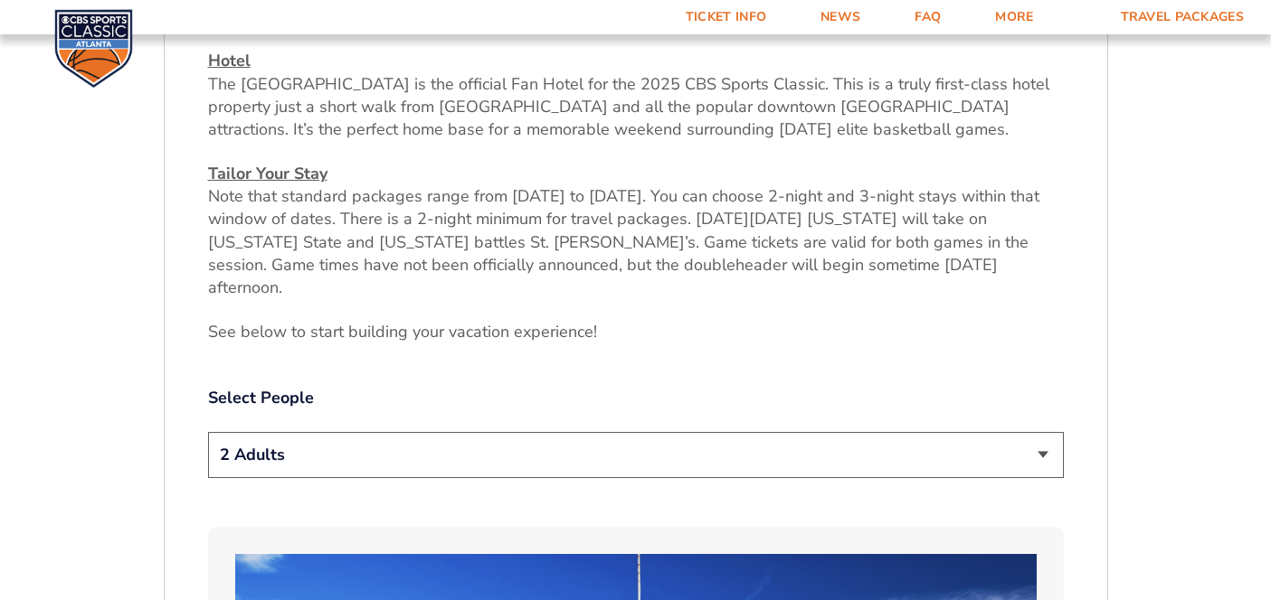
scroll to position [767, 0]
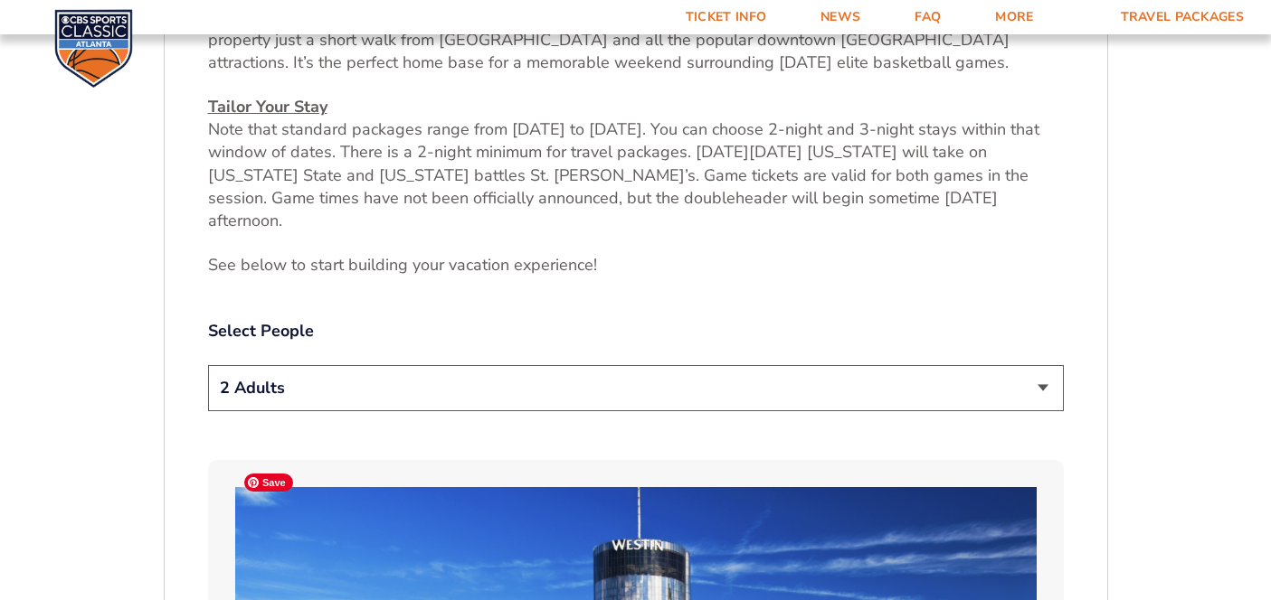
click at [475, 374] on select "1 Adult 2 Adults 3 Adults 4 Adults 2 Adults + 1 Child 2 Adults + 2 Children 2 A…" at bounding box center [636, 388] width 856 height 46
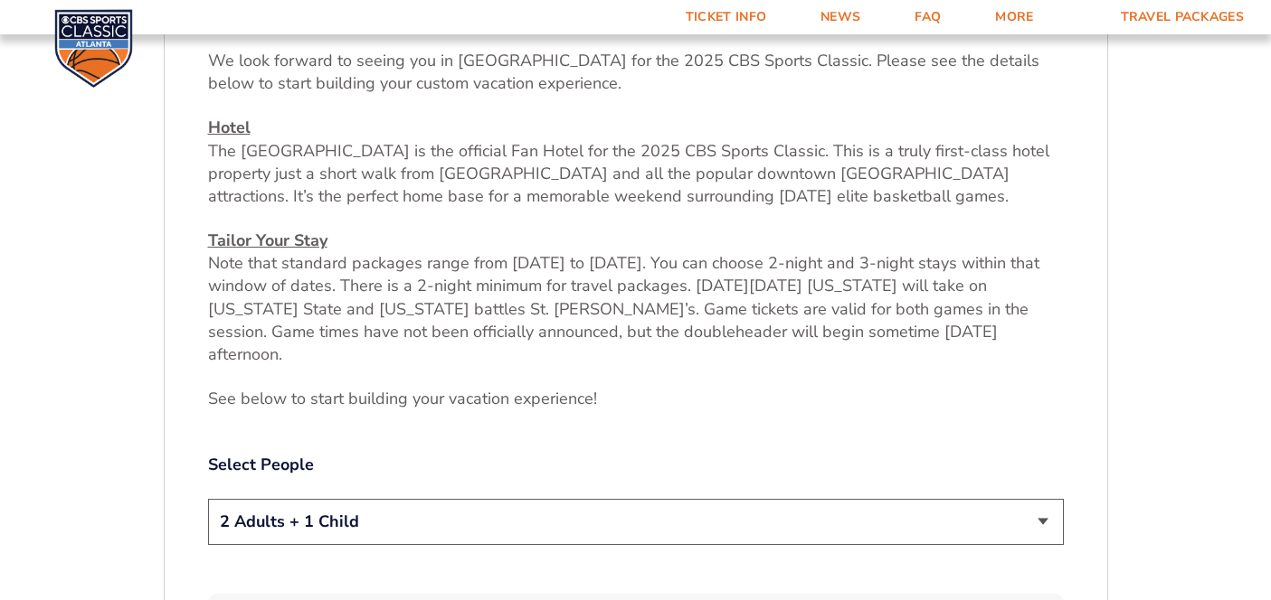
scroll to position [635, 0]
click at [1006, 506] on select "1 Adult 2 Adults 3 Adults 4 Adults 2 Adults + 1 Child 2 Adults + 2 Children 2 A…" at bounding box center [636, 520] width 856 height 46
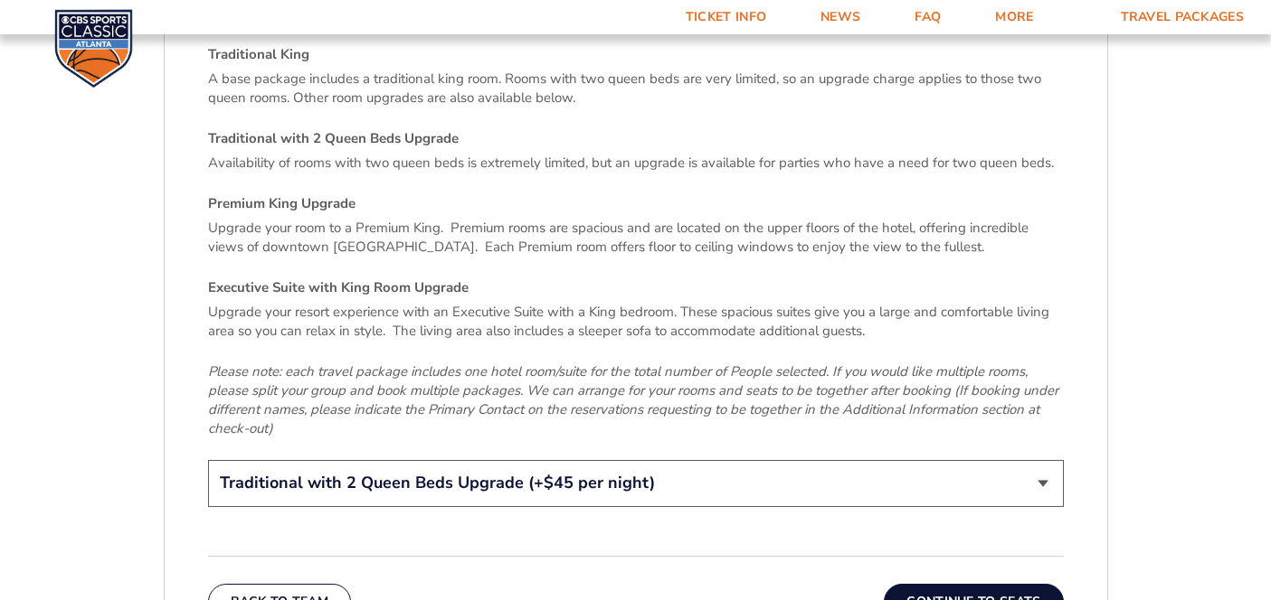
scroll to position [2703, 0]
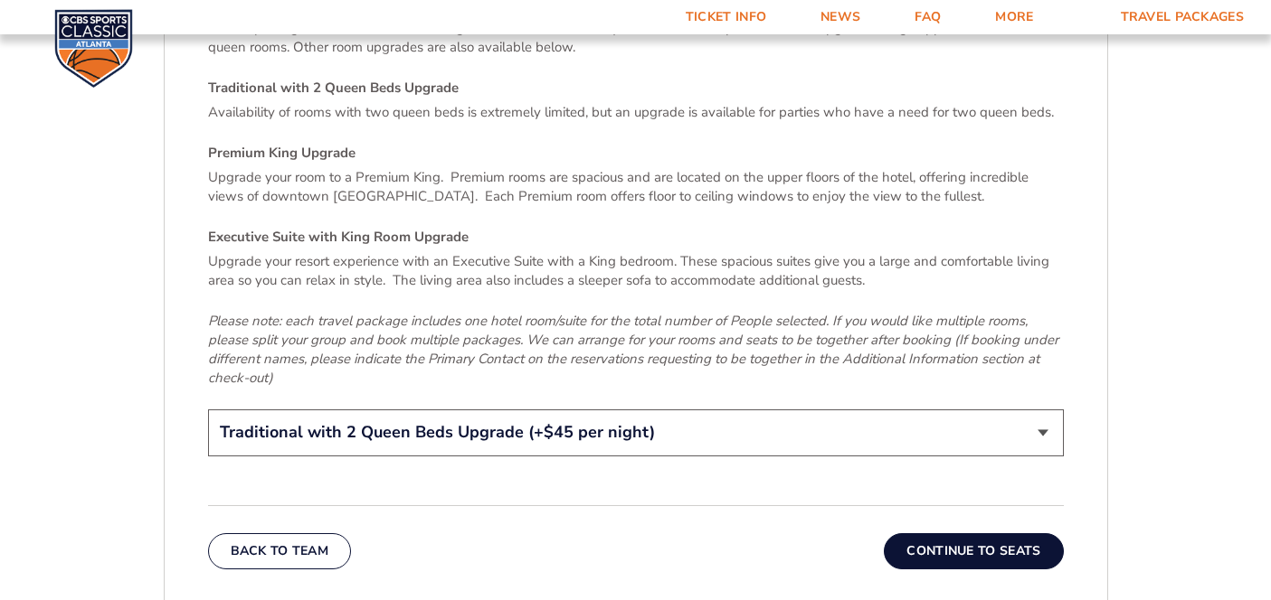
click at [1026, 534] on button "Continue To Seats" at bounding box center [973, 552] width 179 height 36
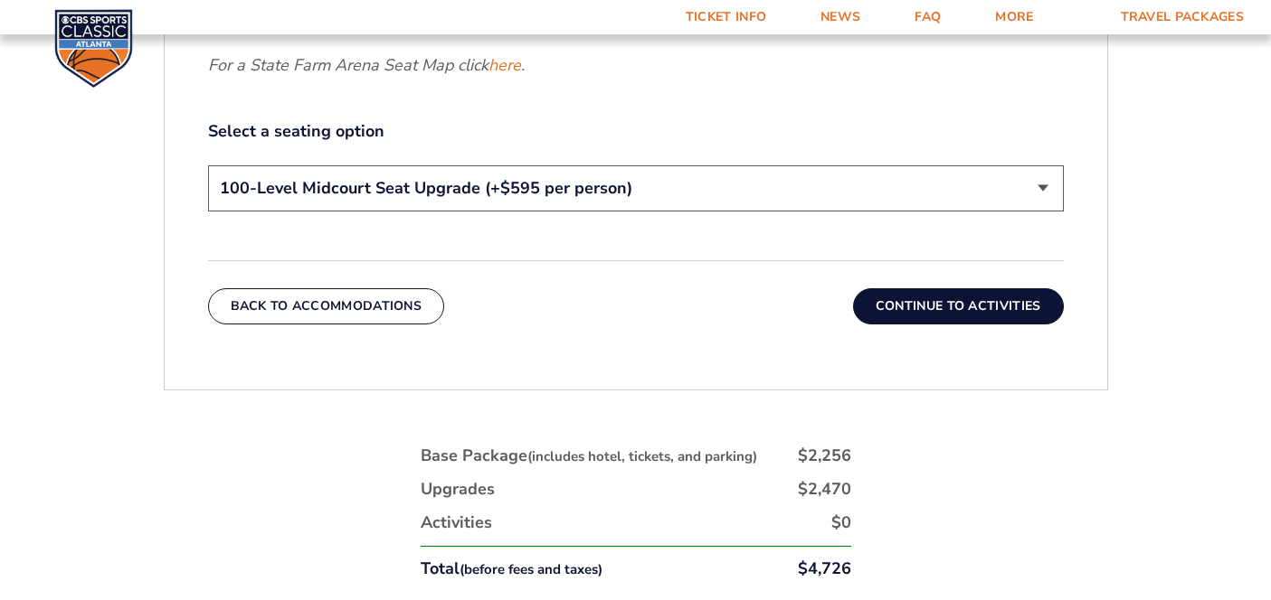
scroll to position [948, 0]
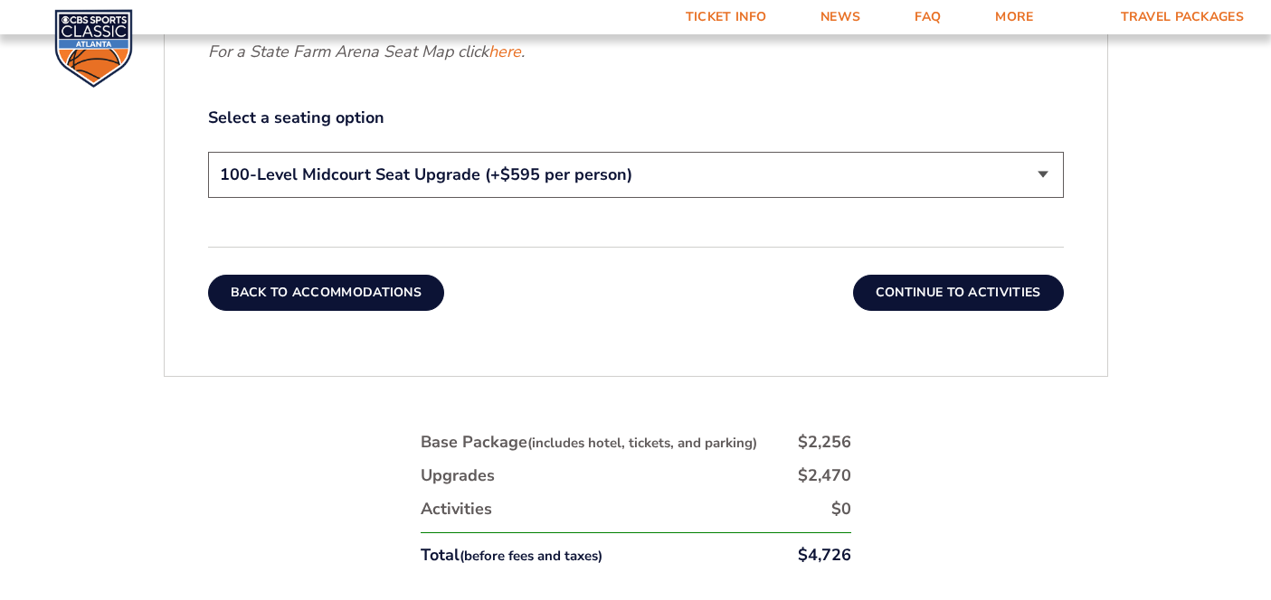
click at [389, 298] on button "Back To Accommodations" at bounding box center [326, 293] width 237 height 36
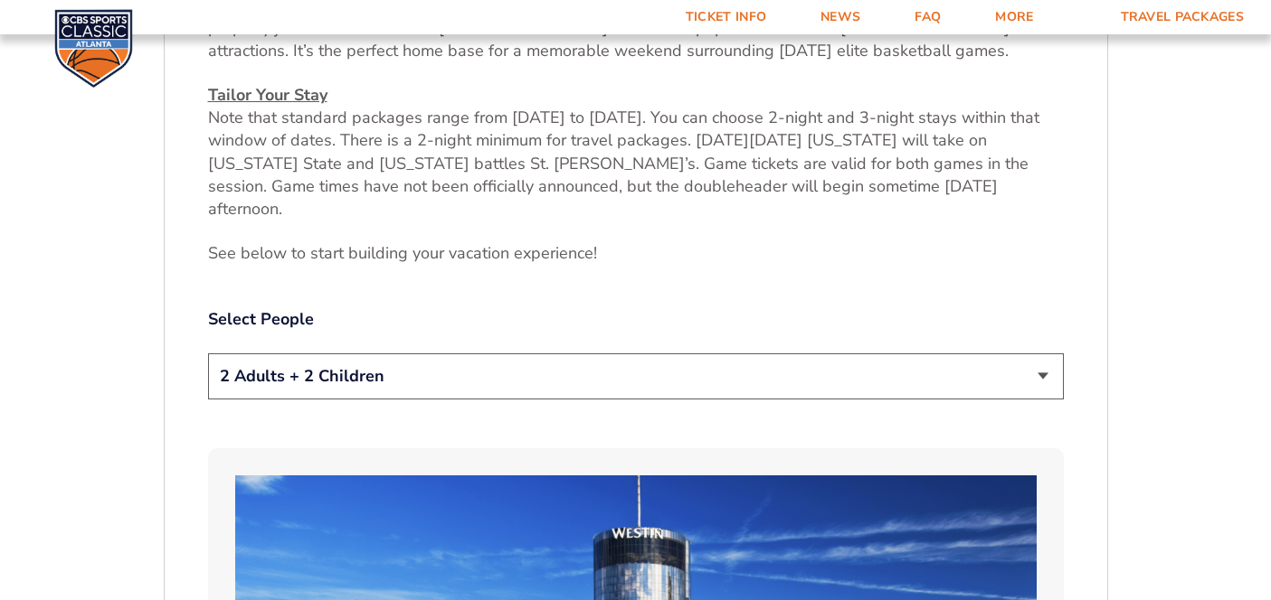
scroll to position [793, 0]
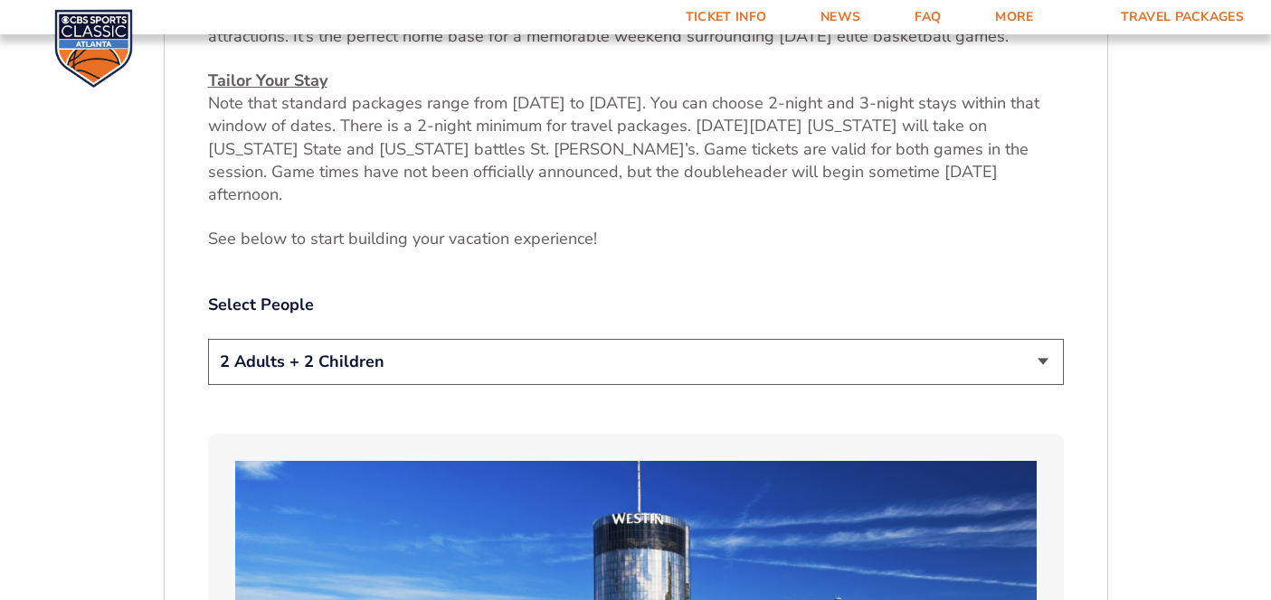
click at [388, 344] on select "1 Adult 2 Adults 3 Adults 4 Adults 2 Adults + 1 Child 2 Adults + 2 Children 2 A…" at bounding box center [636, 362] width 856 height 46
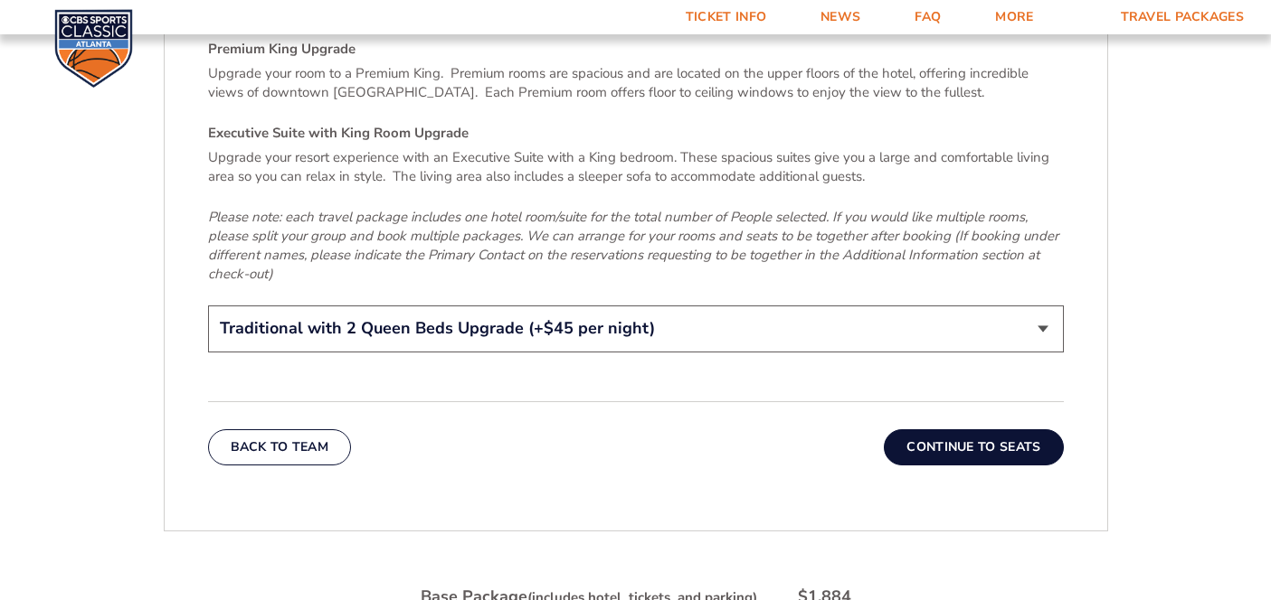
scroll to position [2817, 0]
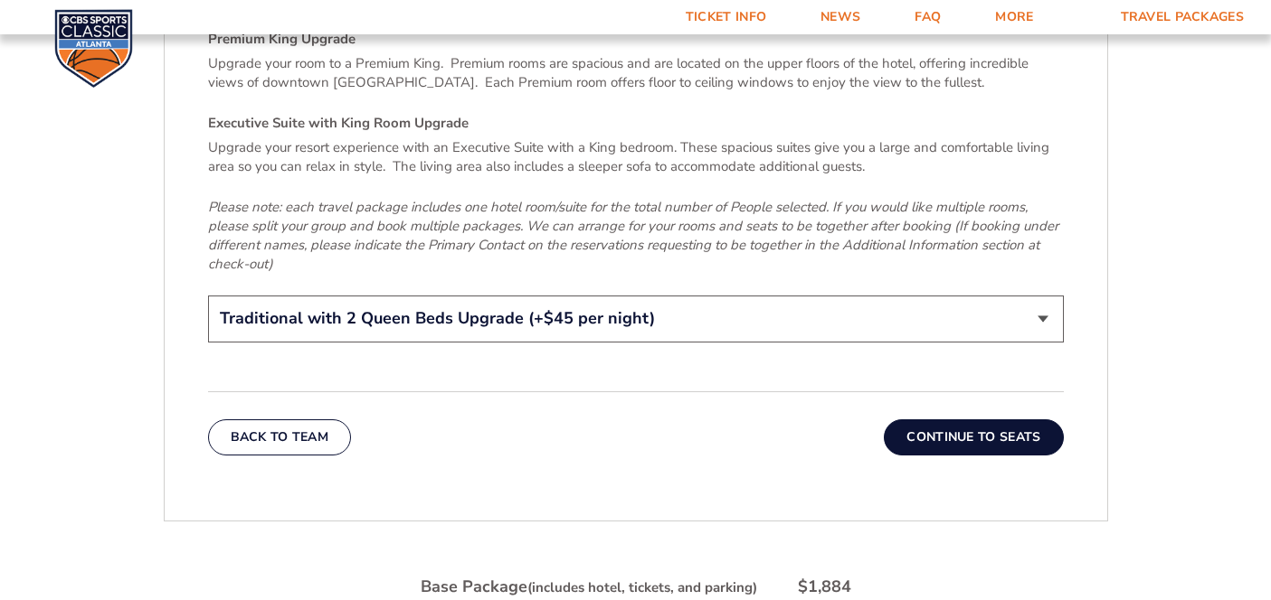
click at [973, 420] on button "Continue To Seats" at bounding box center [973, 438] width 179 height 36
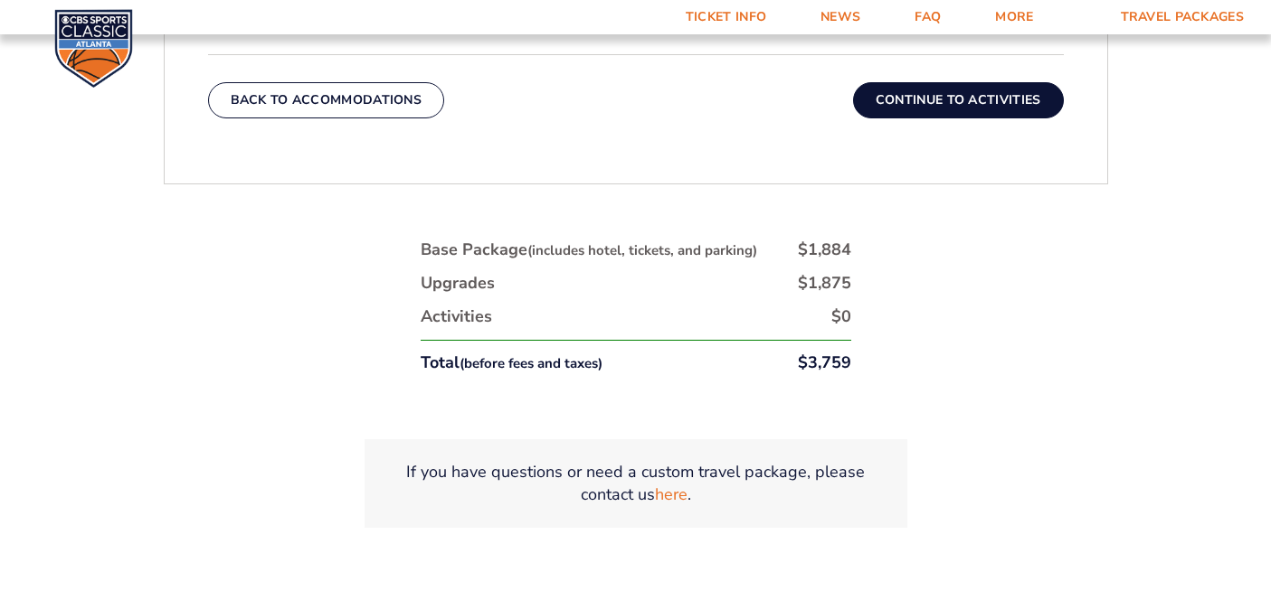
scroll to position [1143, 0]
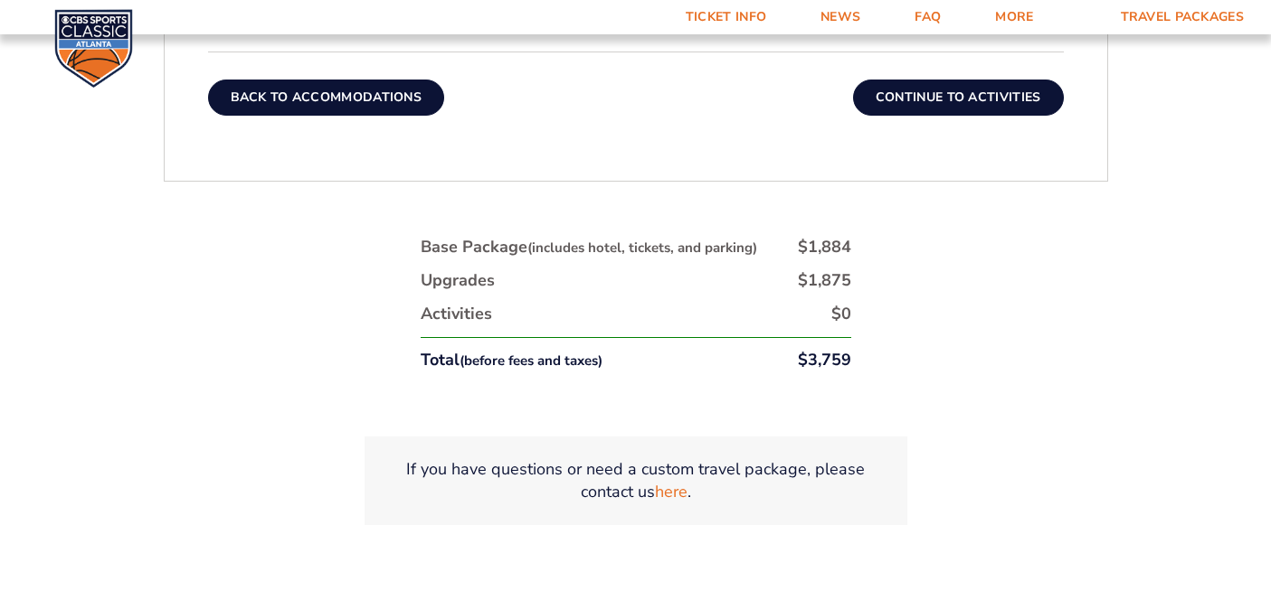
click at [345, 101] on button "Back To Accommodations" at bounding box center [326, 98] width 237 height 36
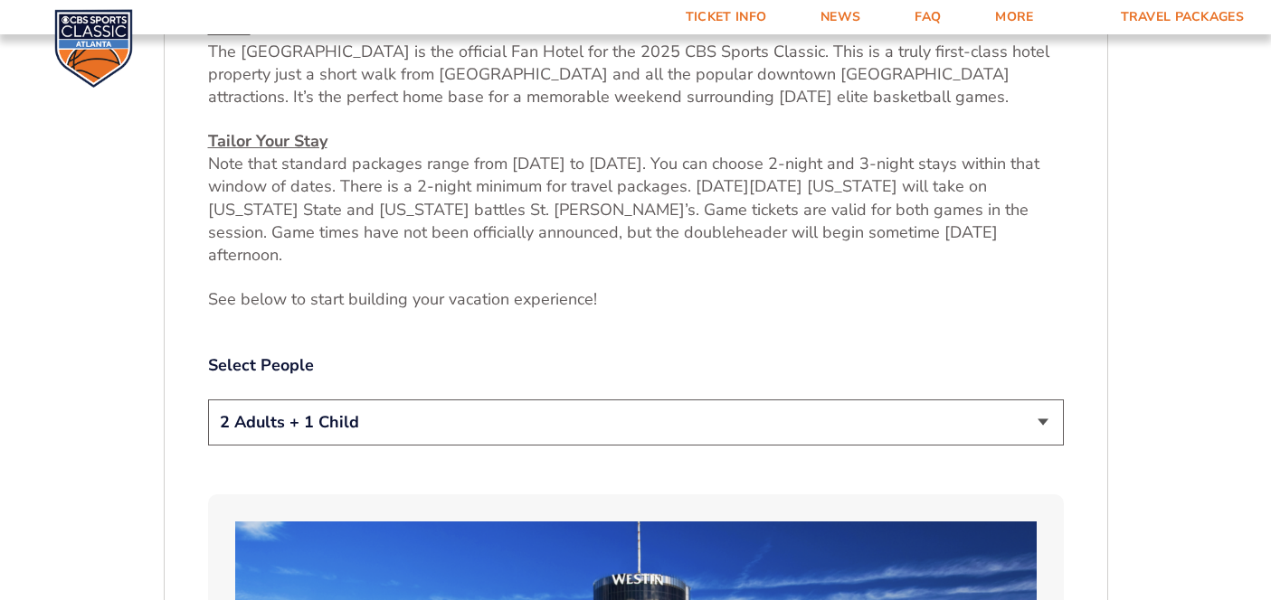
scroll to position [819, 0]
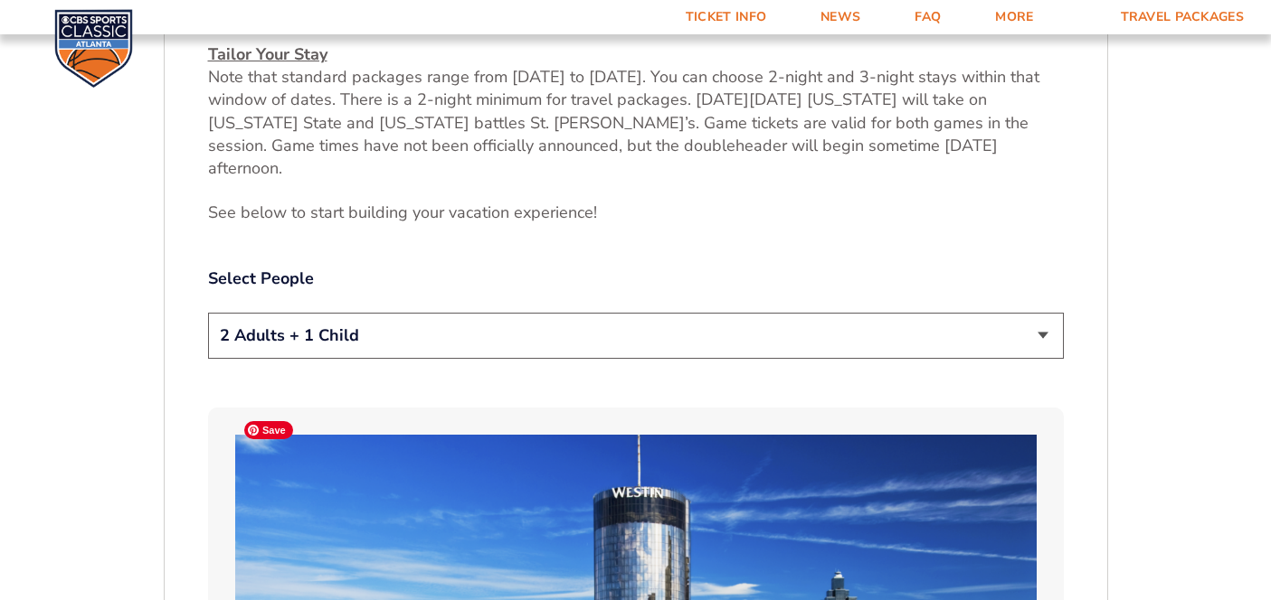
click at [402, 313] on select "1 Adult 2 Adults 3 Adults 4 Adults 2 Adults + 1 Child 2 Adults + 2 Children 2 A…" at bounding box center [636, 336] width 856 height 46
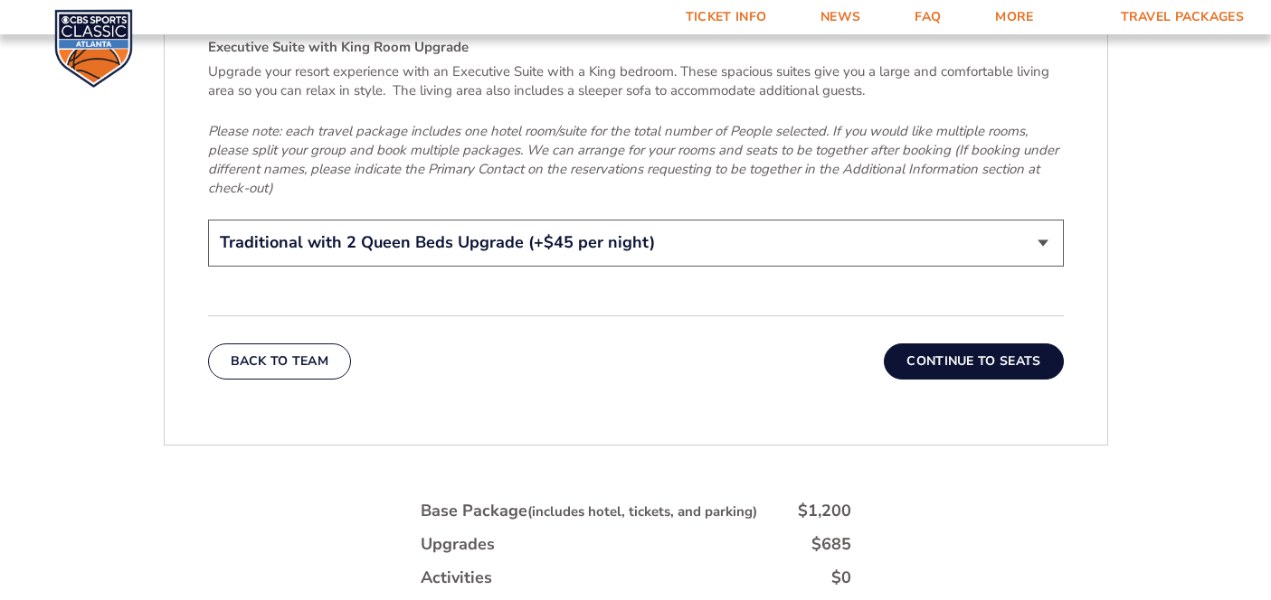
scroll to position [2906, 0]
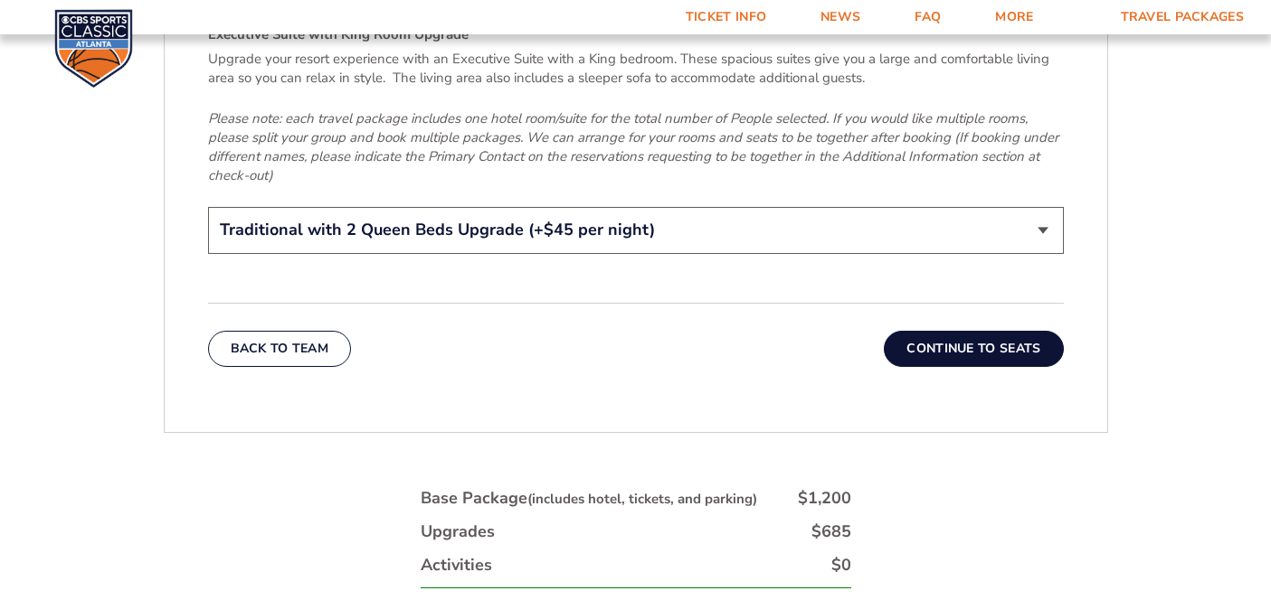
click at [986, 331] on button "Continue To Seats" at bounding box center [973, 349] width 179 height 36
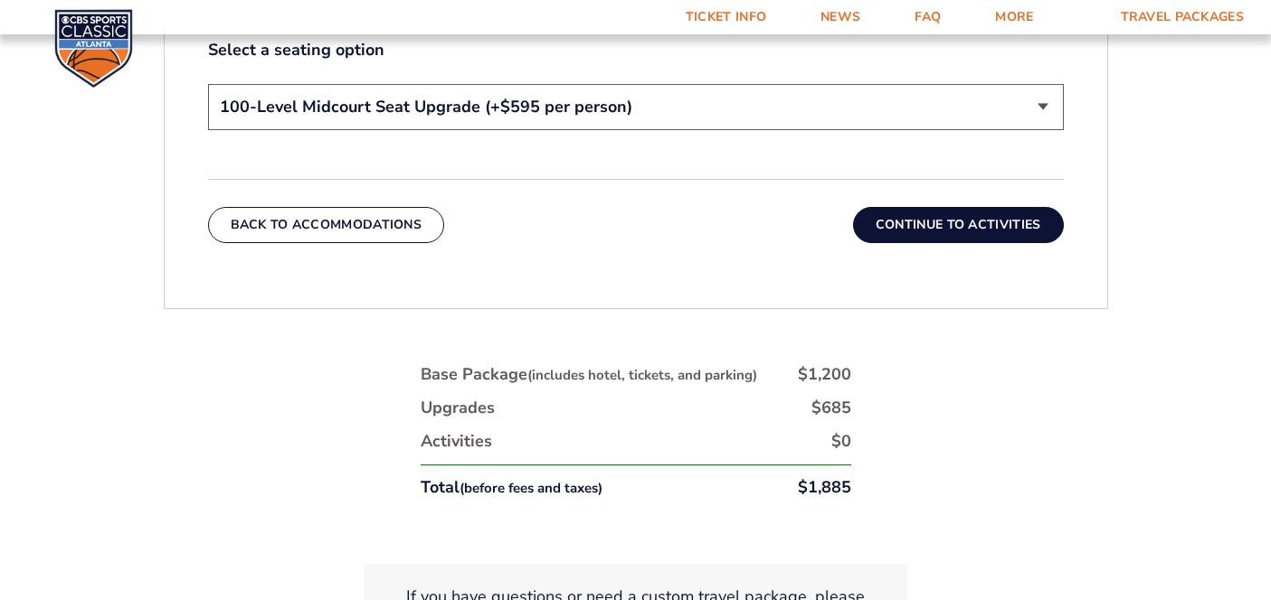
scroll to position [1029, 0]
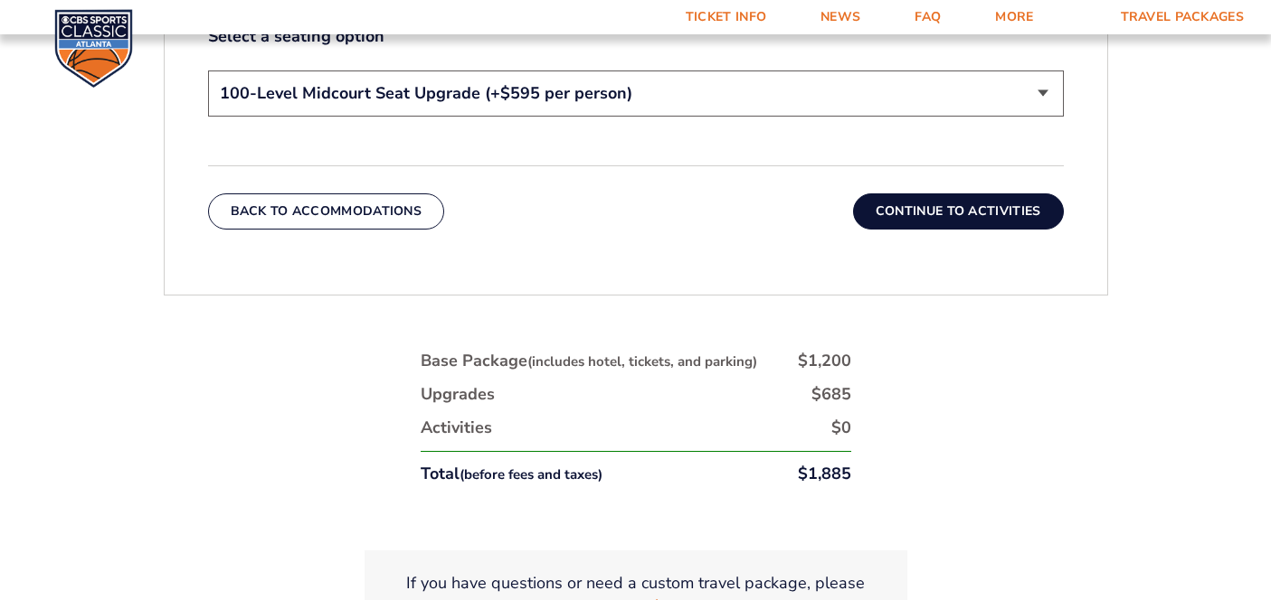
click at [902, 225] on button "Continue To Activities" at bounding box center [958, 212] width 211 height 36
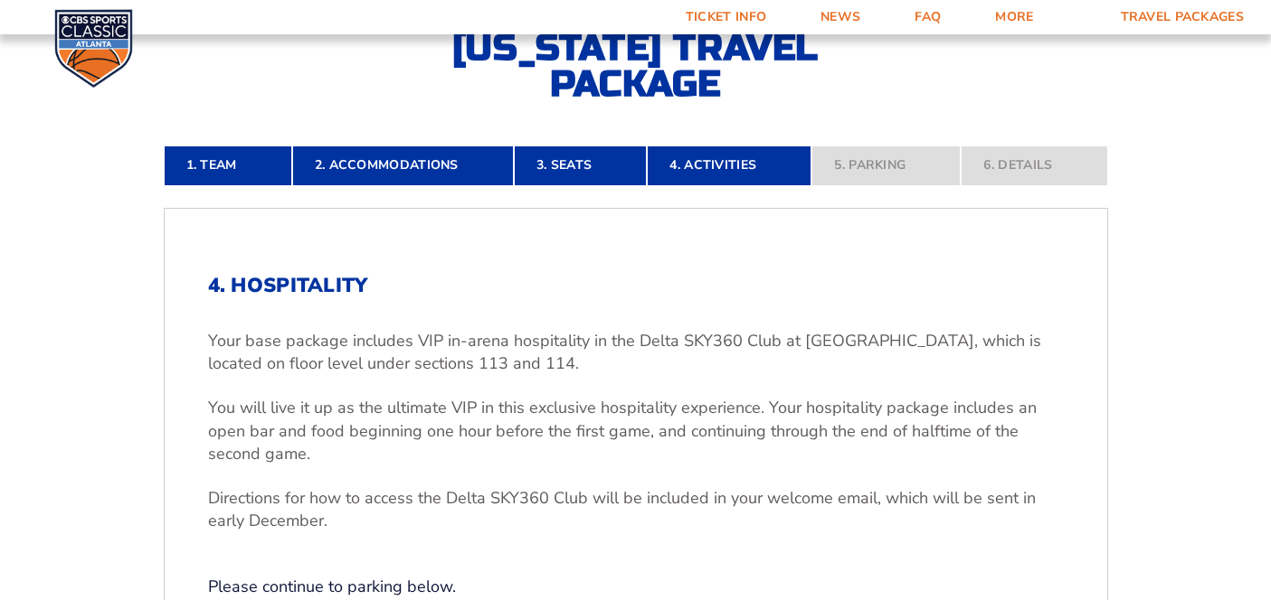
scroll to position [397, 0]
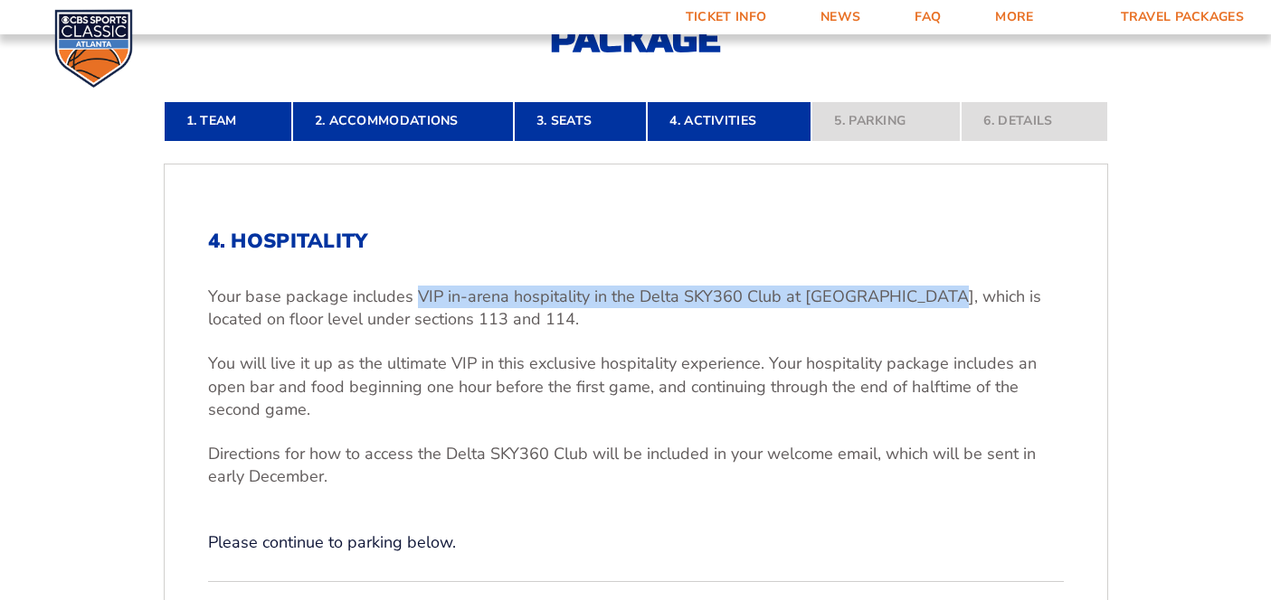
drag, startPoint x: 925, startPoint y: 298, endPoint x: 416, endPoint y: 294, distance: 509.2
click at [416, 294] on p "Your base package includes VIP in-arena hospitality in the Delta SKY360 Club at…" at bounding box center [636, 308] width 856 height 45
copy p "VIP in-arena hospitality in the Delta SKY360 Club at [GEOGRAPHIC_DATA]"
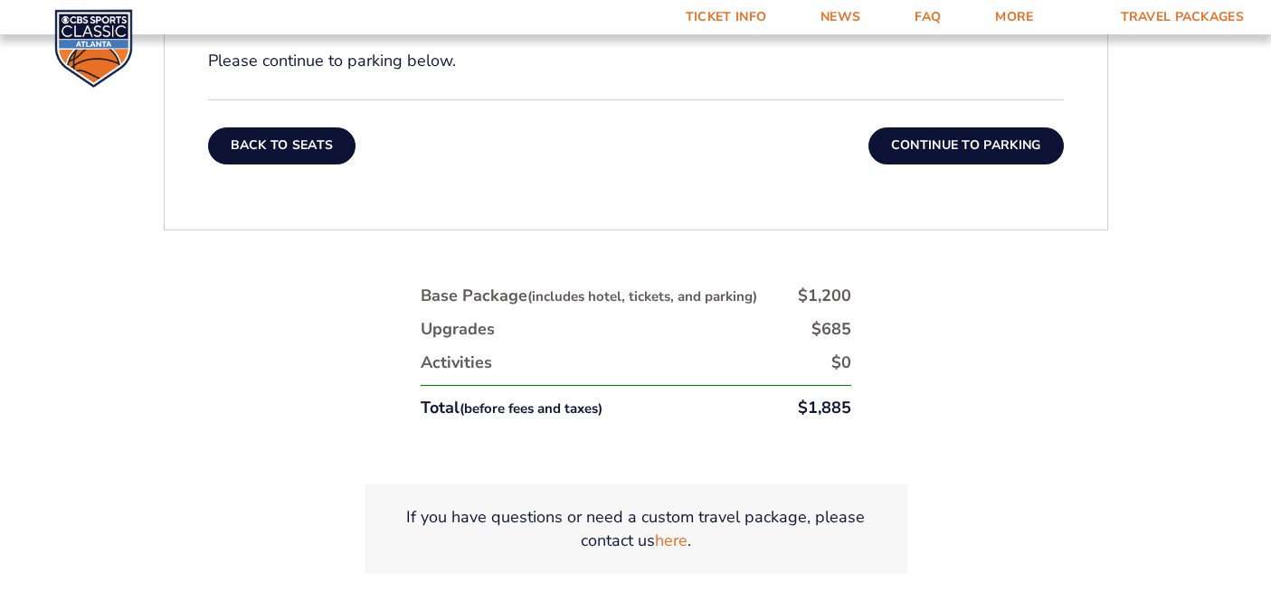
click at [267, 130] on button "Back To Seats" at bounding box center [282, 146] width 148 height 36
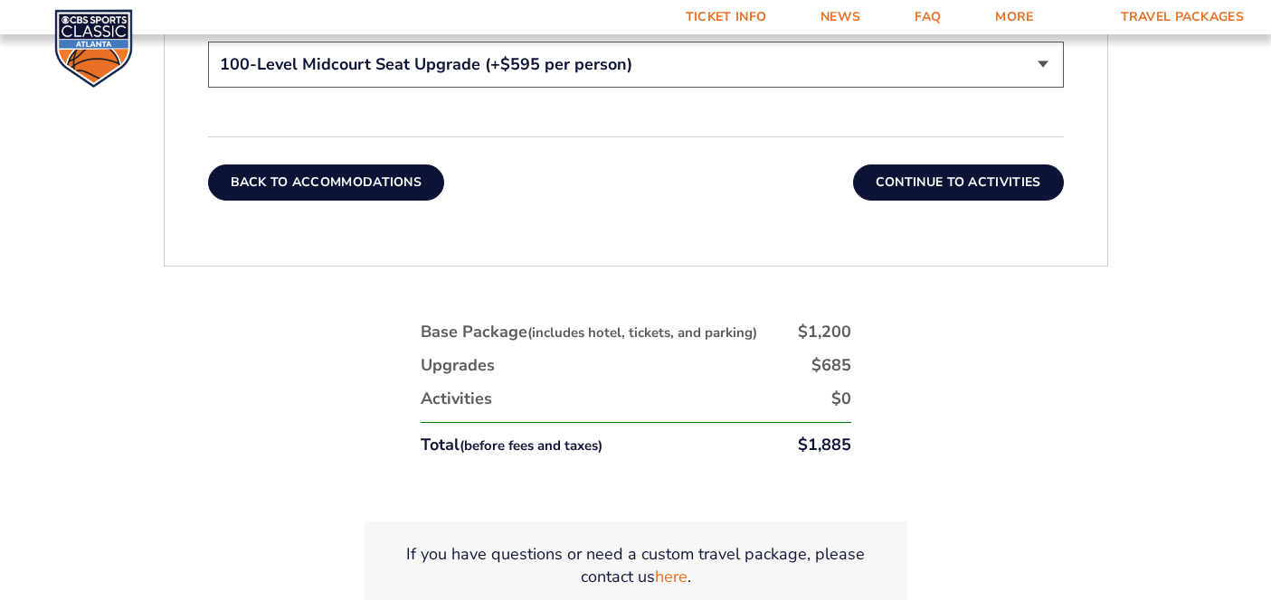
click at [325, 171] on button "Back To Accommodations" at bounding box center [326, 183] width 237 height 36
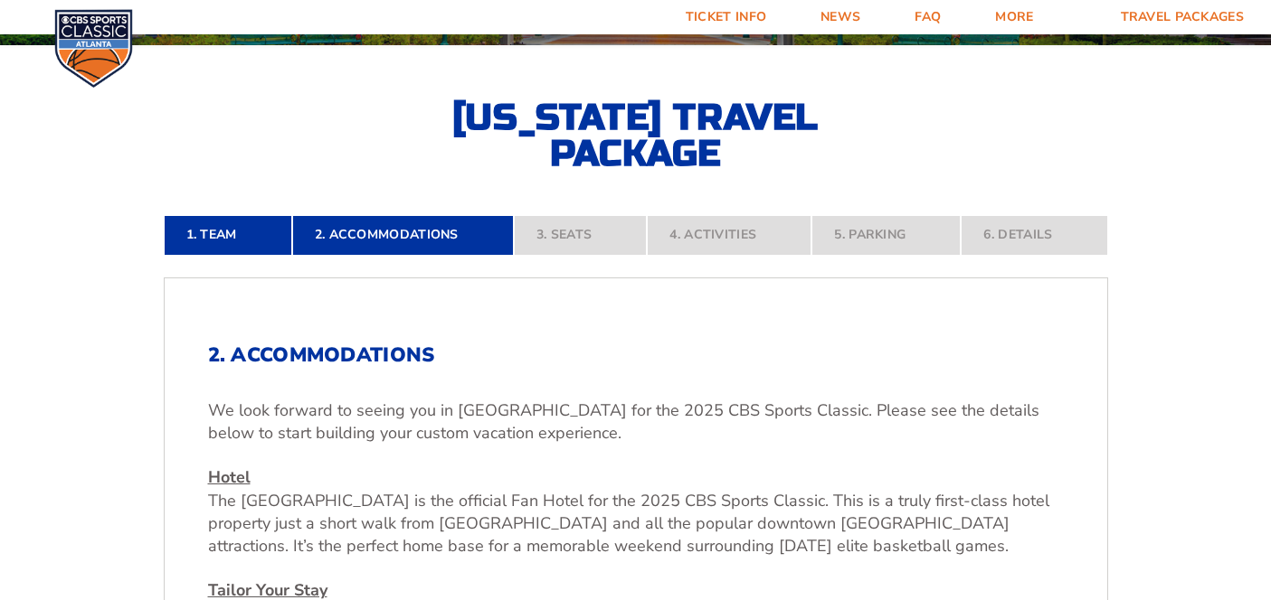
scroll to position [787, 0]
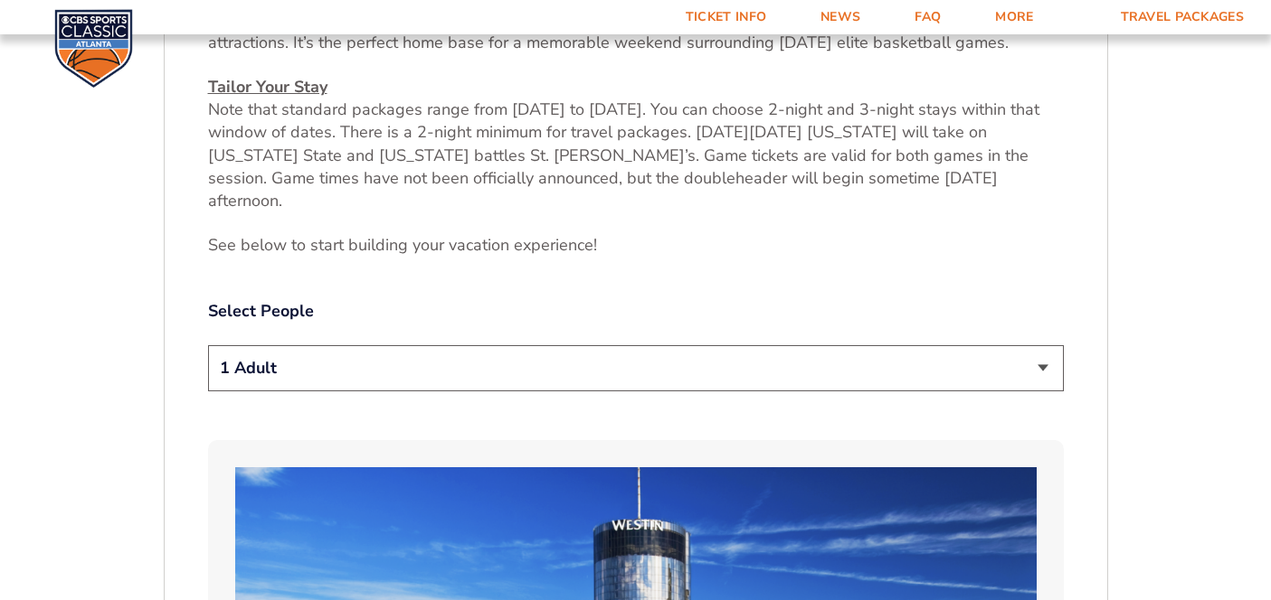
click at [363, 353] on select "1 Adult 2 Adults 3 Adults 4 Adults 2 Adults + 1 Child 2 Adults + 2 Children 2 A…" at bounding box center [636, 368] width 856 height 46
select select "2 Adults + 2 Children"
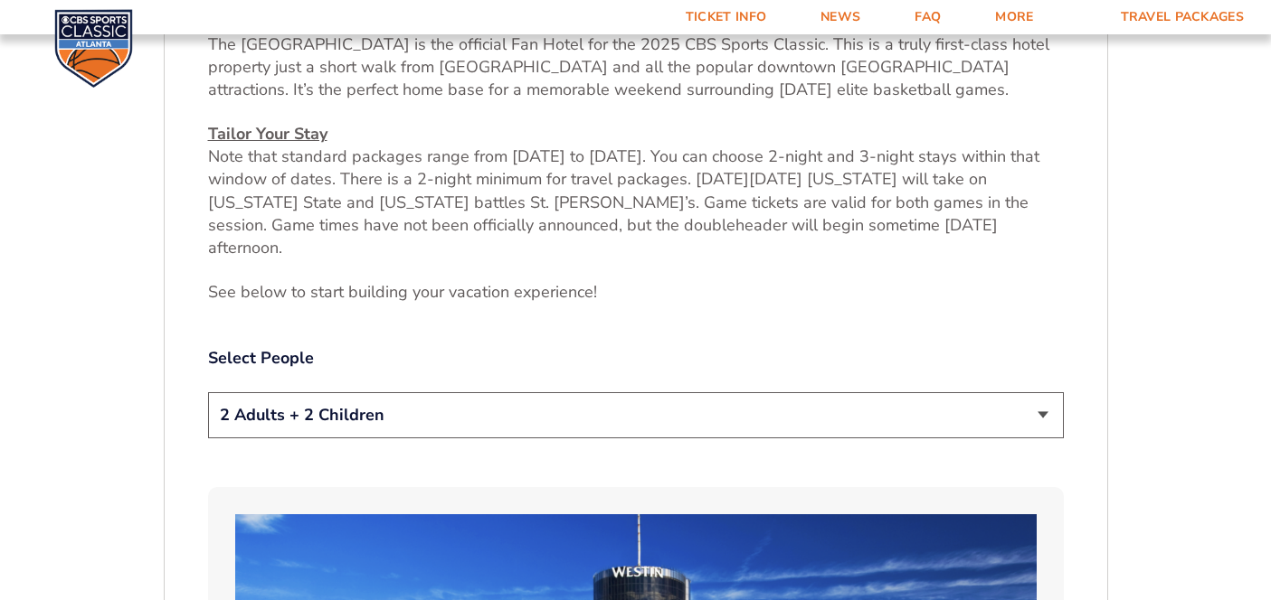
scroll to position [738, 0]
